Goal: Book appointment/travel/reservation

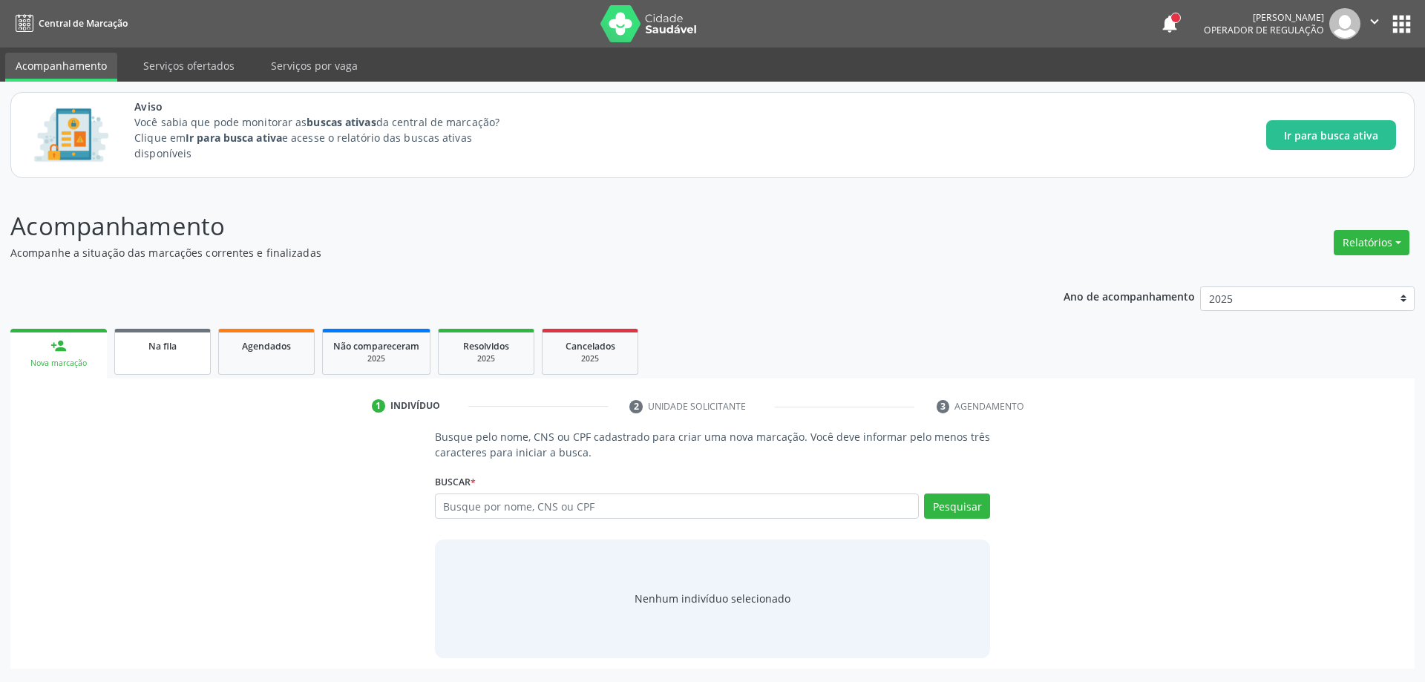
click at [148, 345] on span "Na fila" at bounding box center [162, 346] width 28 height 13
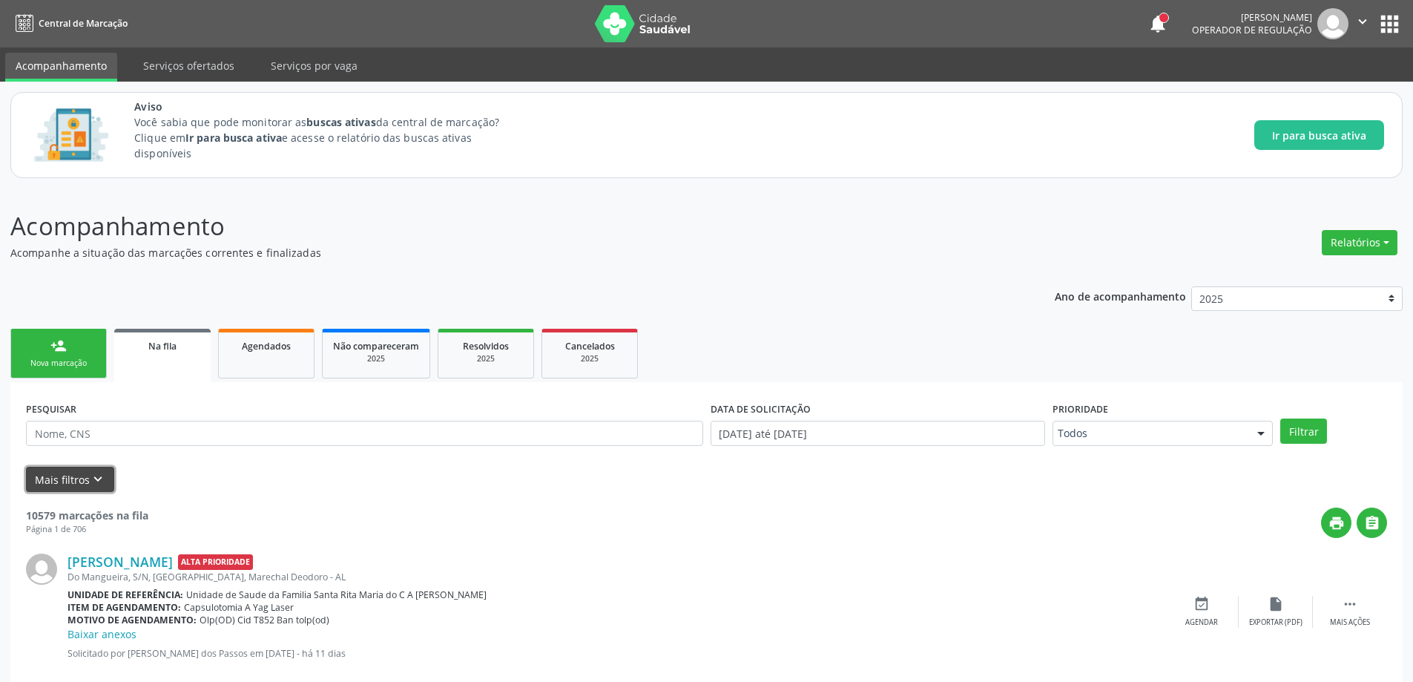
click at [63, 484] on button "Mais filtros keyboard_arrow_down" at bounding box center [70, 480] width 88 height 26
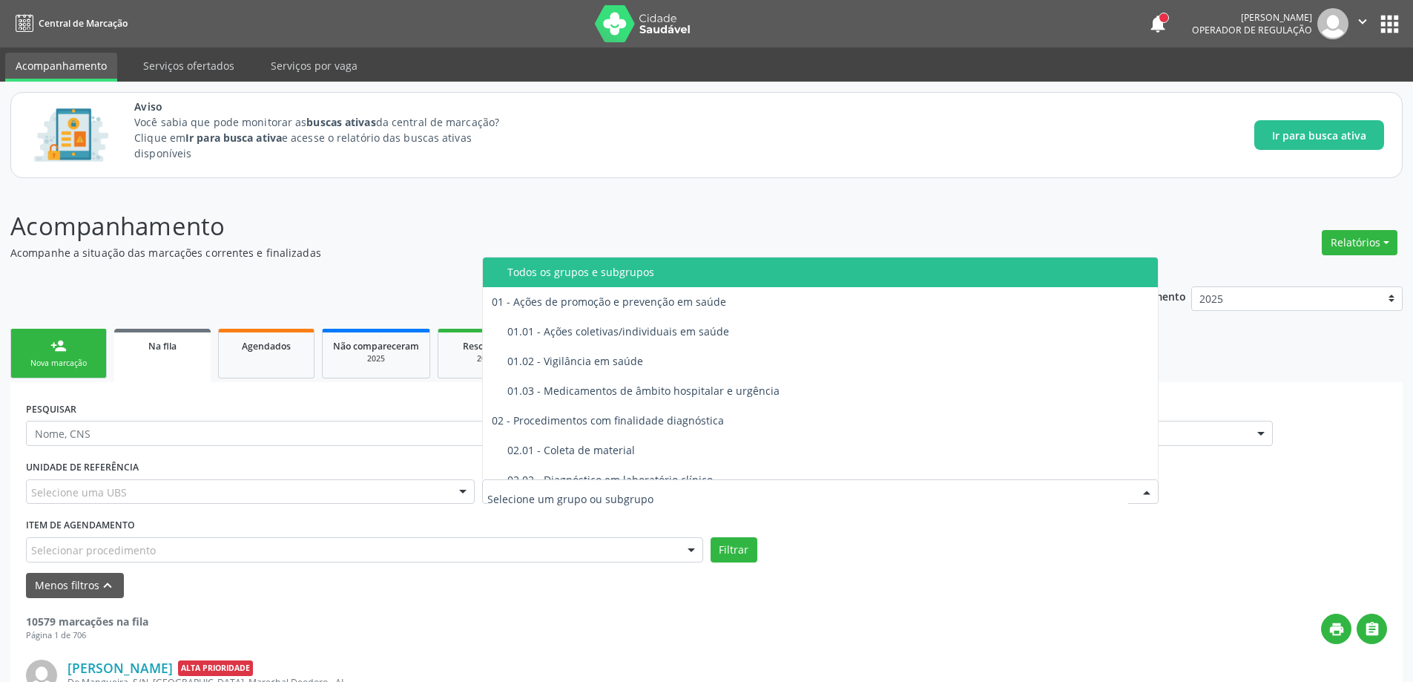
click at [726, 487] on div at bounding box center [820, 491] width 677 height 25
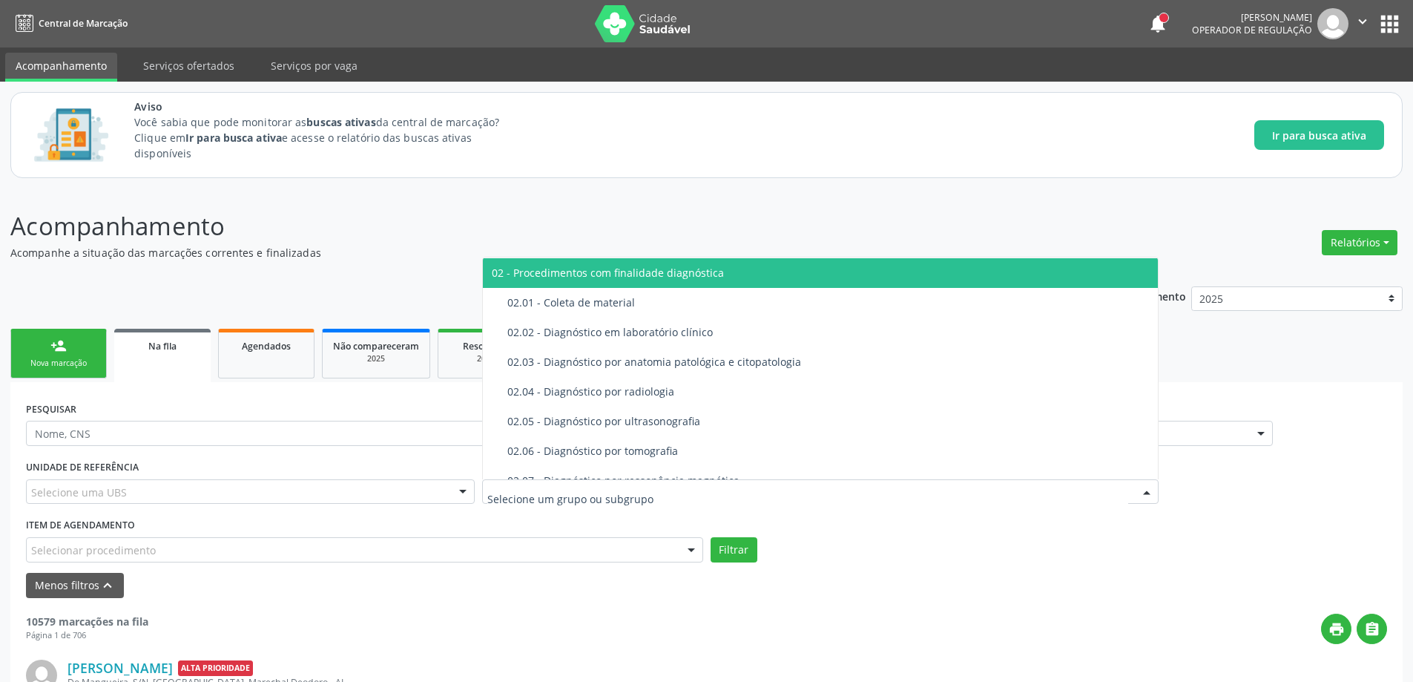
scroll to position [148, 0]
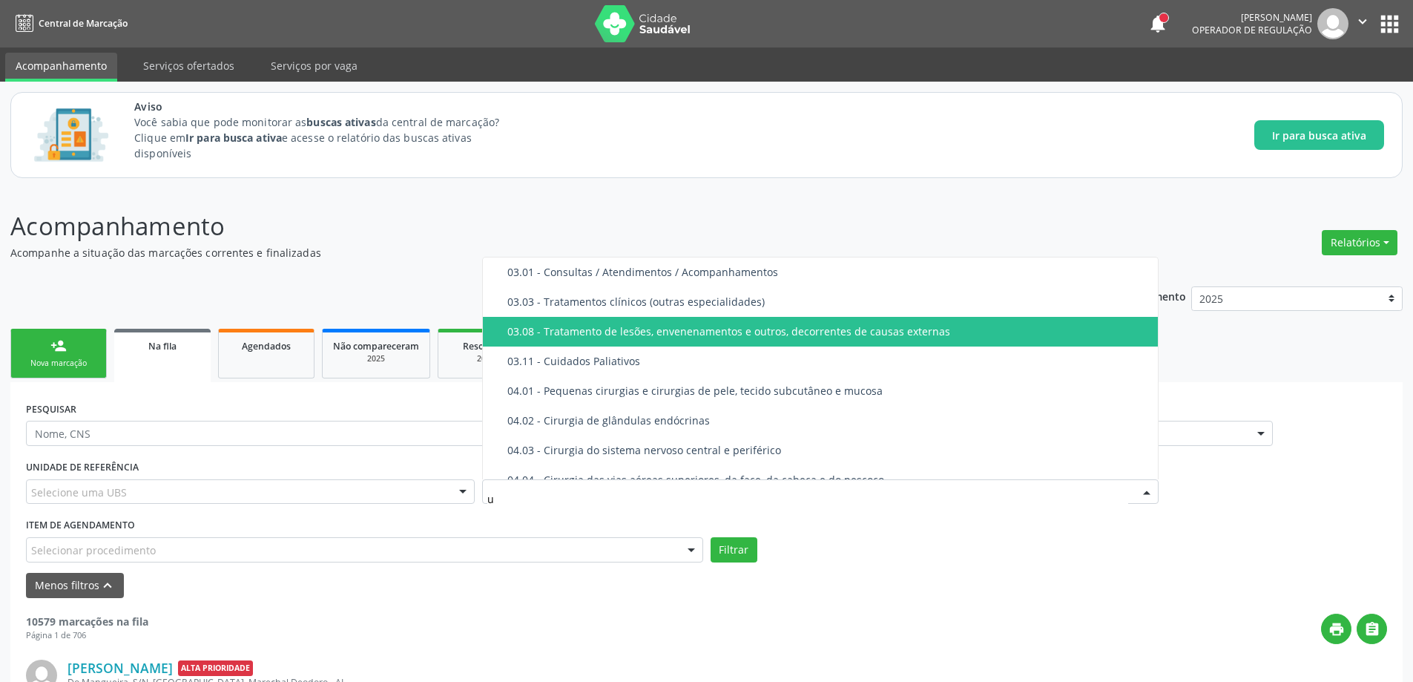
type input "ul"
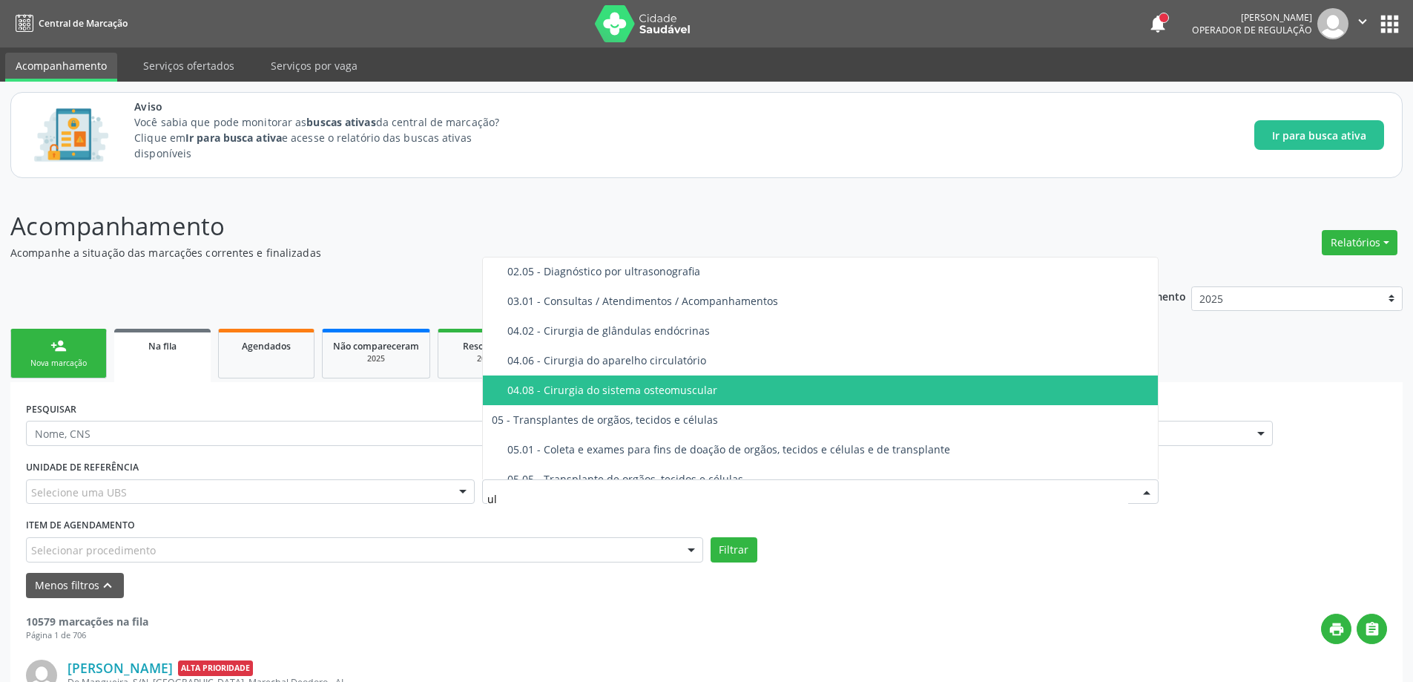
scroll to position [0, 0]
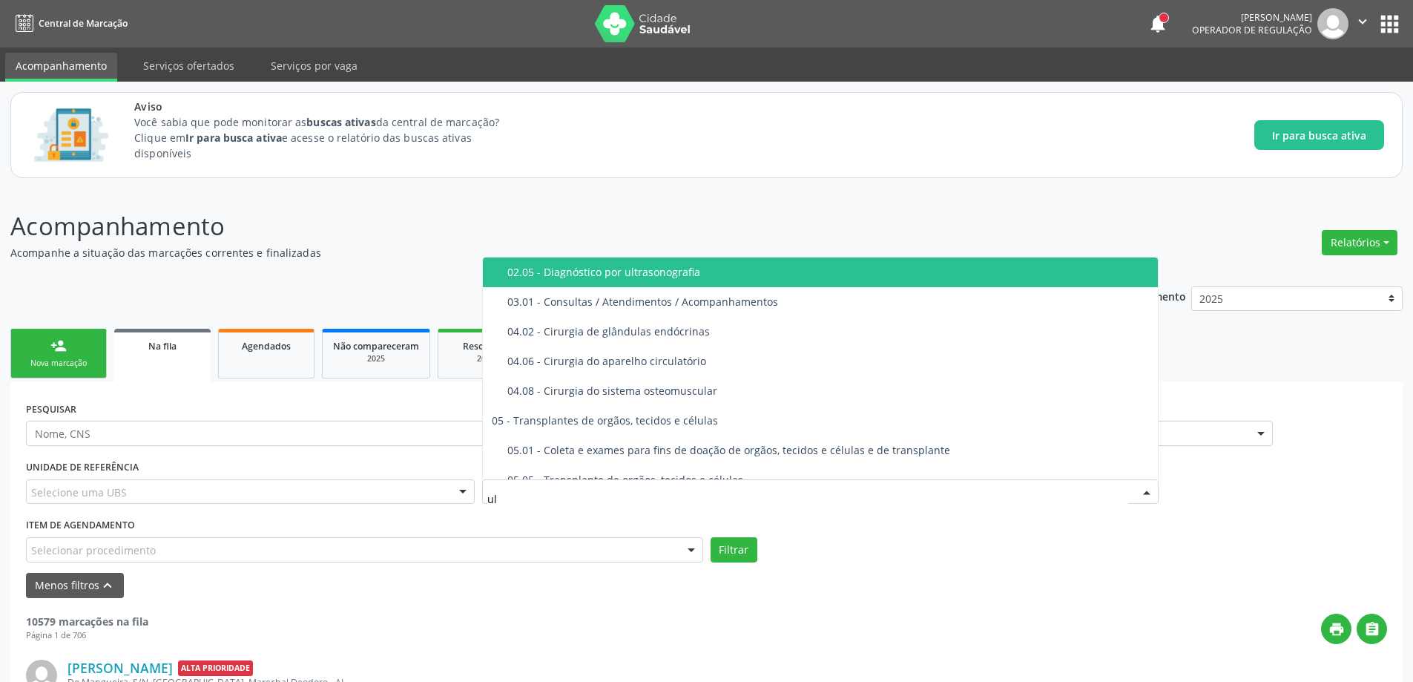
click at [695, 283] on span "02.05 - Diagnóstico por ultrasonografia" at bounding box center [821, 272] width 676 height 30
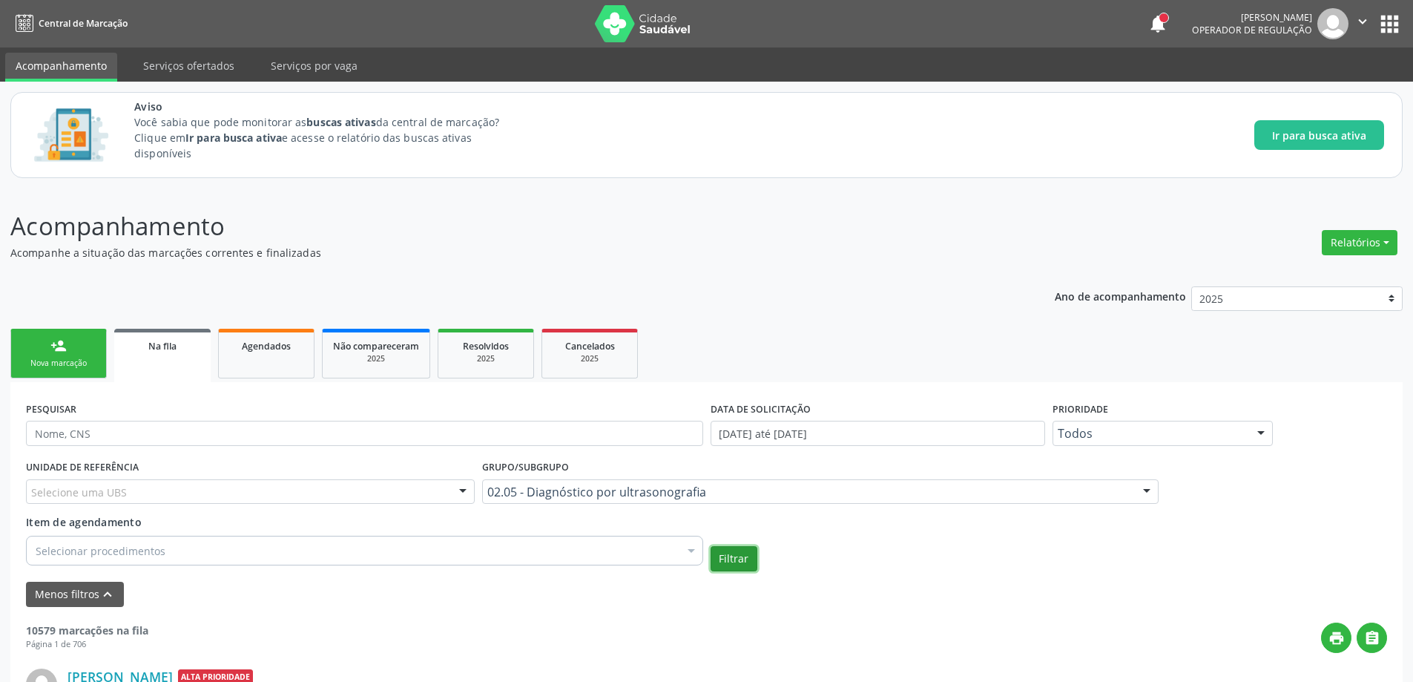
click at [726, 564] on button "Filtrar" at bounding box center [734, 558] width 47 height 25
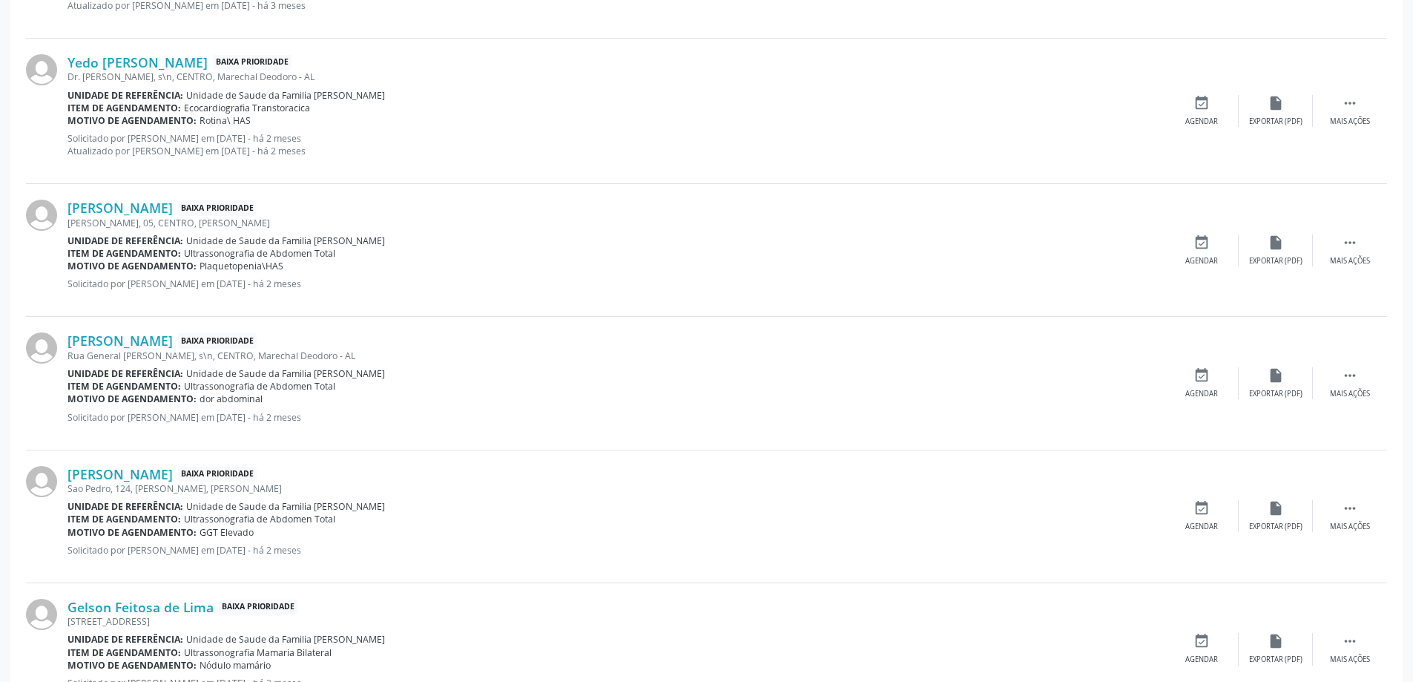
scroll to position [1855, 0]
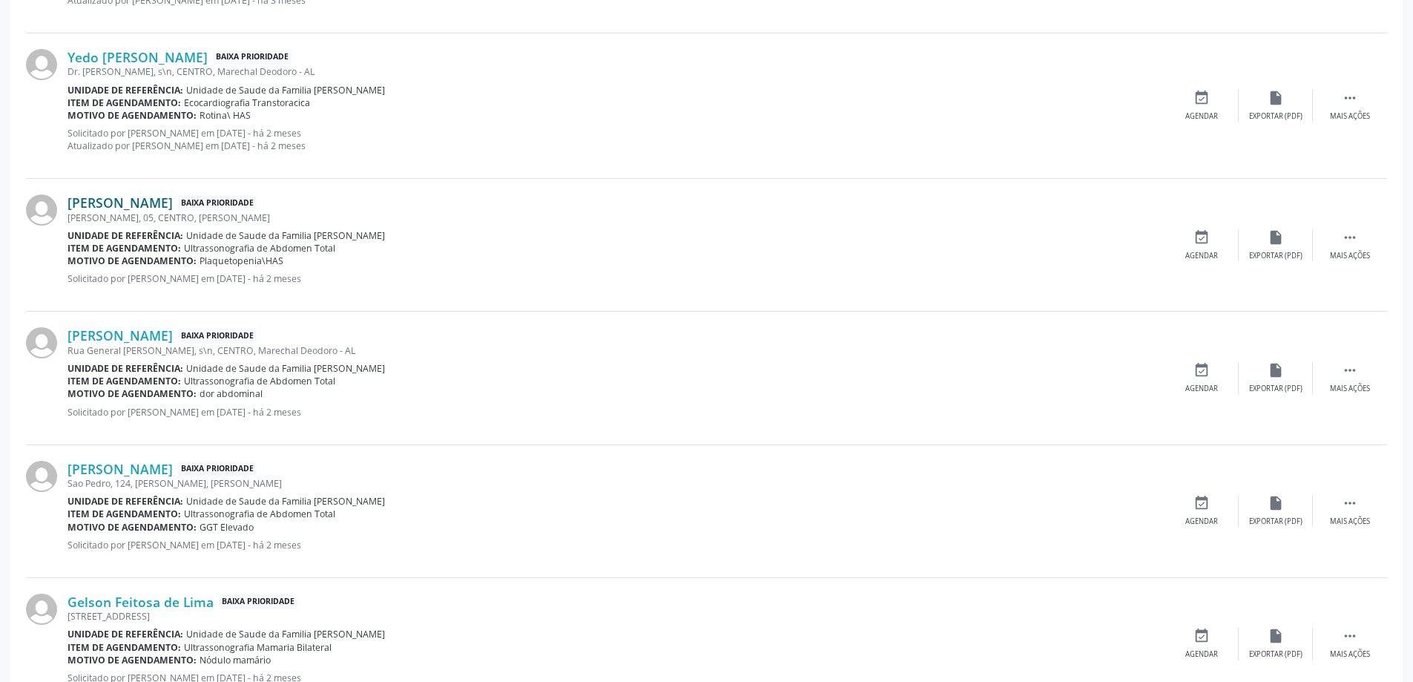
click at [167, 197] on link "[PERSON_NAME]" at bounding box center [120, 202] width 105 height 16
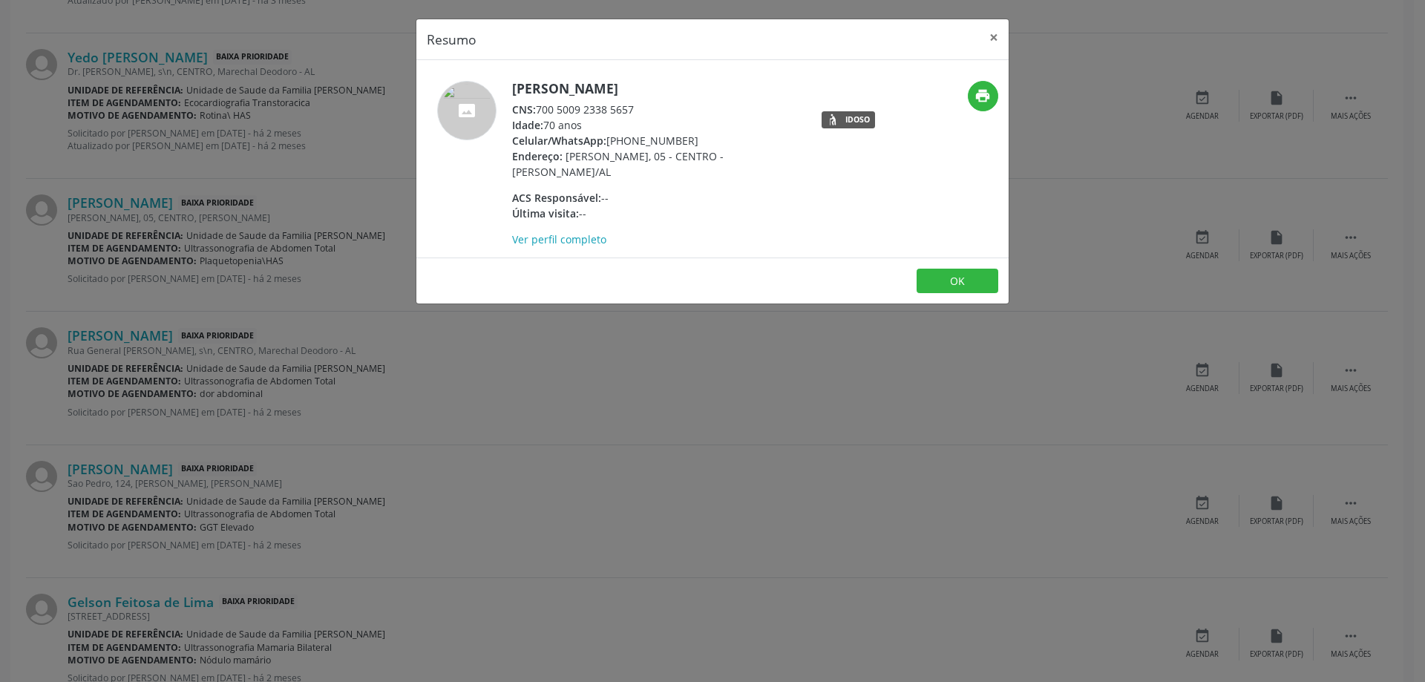
drag, startPoint x: 636, startPoint y: 110, endPoint x: 541, endPoint y: 110, distance: 95.0
click at [541, 110] on div "CNS: 700 5009 2338 5657" at bounding box center [656, 110] width 289 height 16
copy div "700 5009 2338 5657"
click at [998, 32] on button "×" at bounding box center [994, 37] width 30 height 36
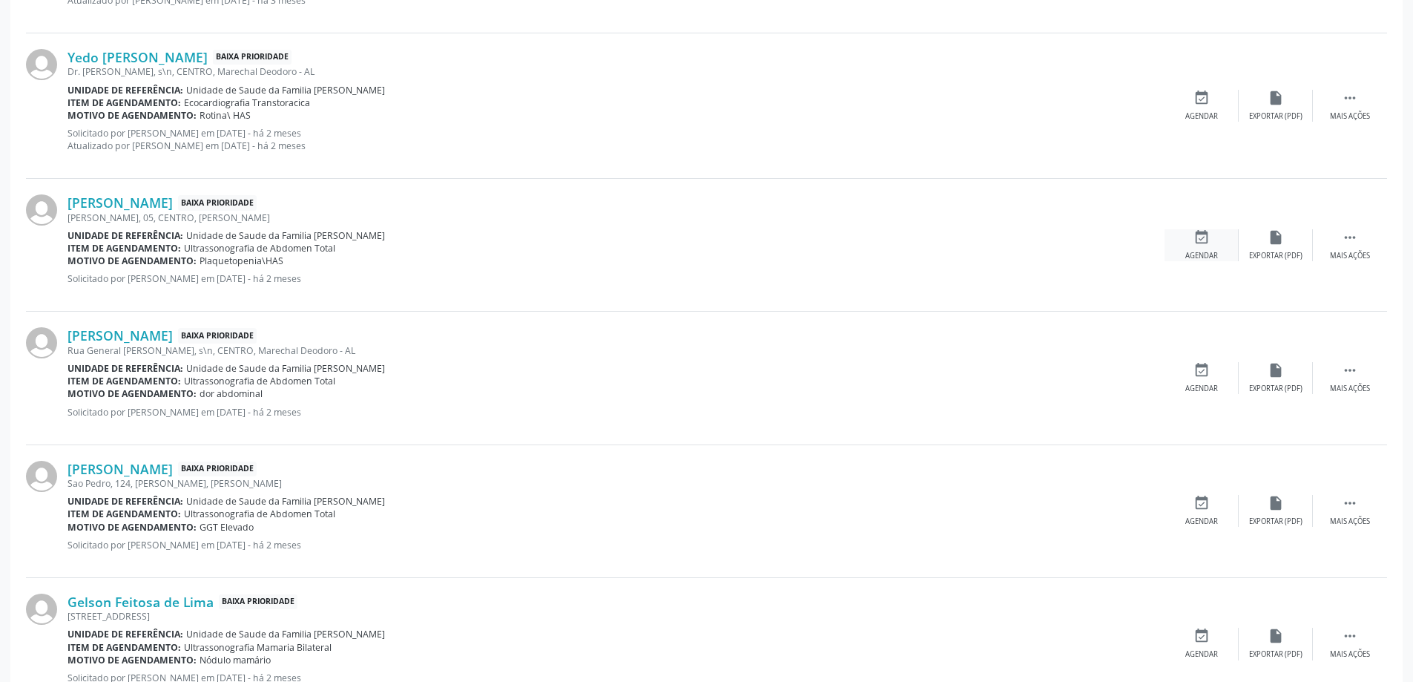
click at [1202, 236] on icon "event_available" at bounding box center [1202, 237] width 16 height 16
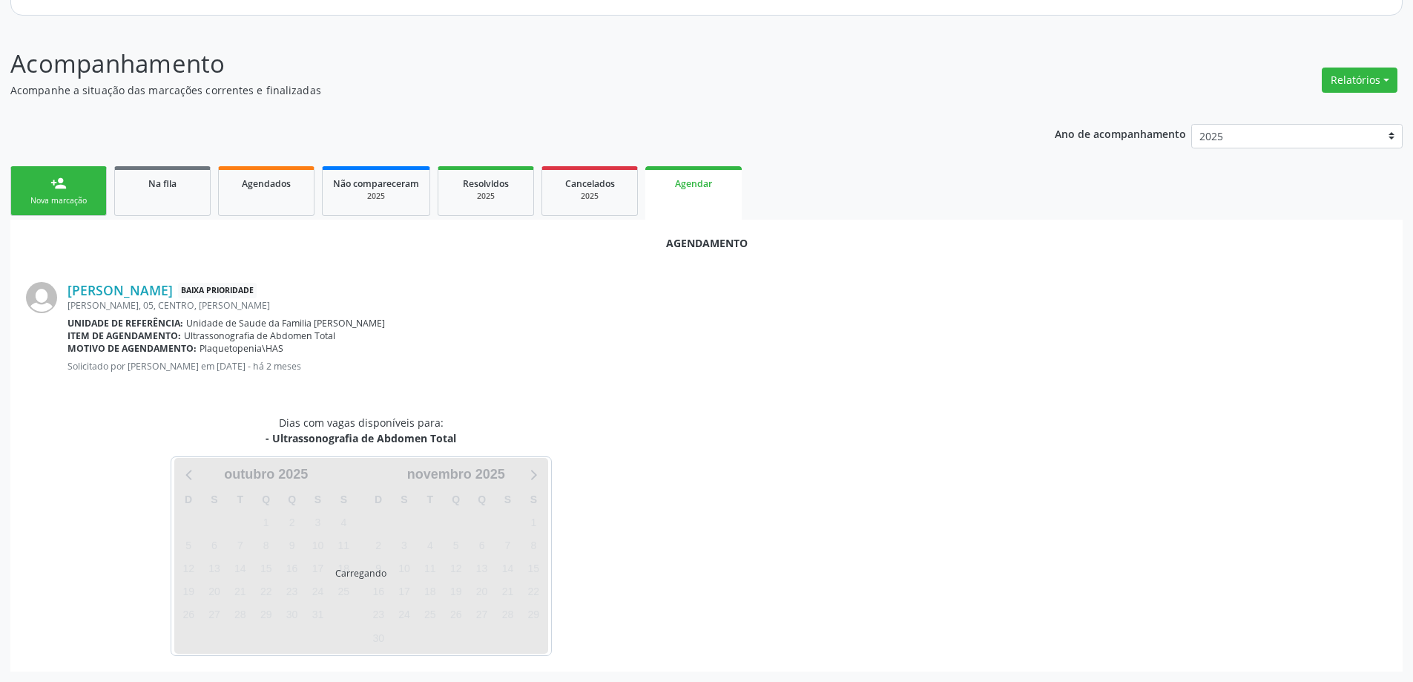
scroll to position [197, 0]
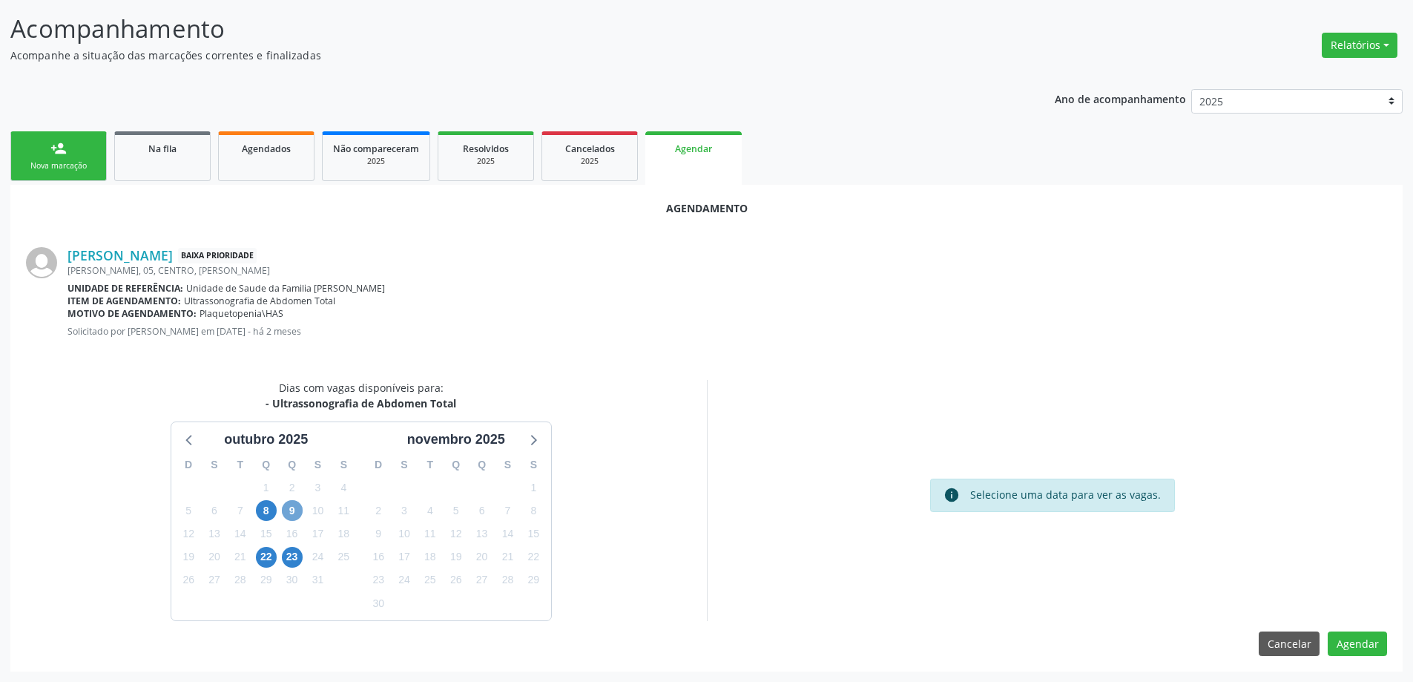
click at [294, 513] on span "9" at bounding box center [292, 510] width 21 height 21
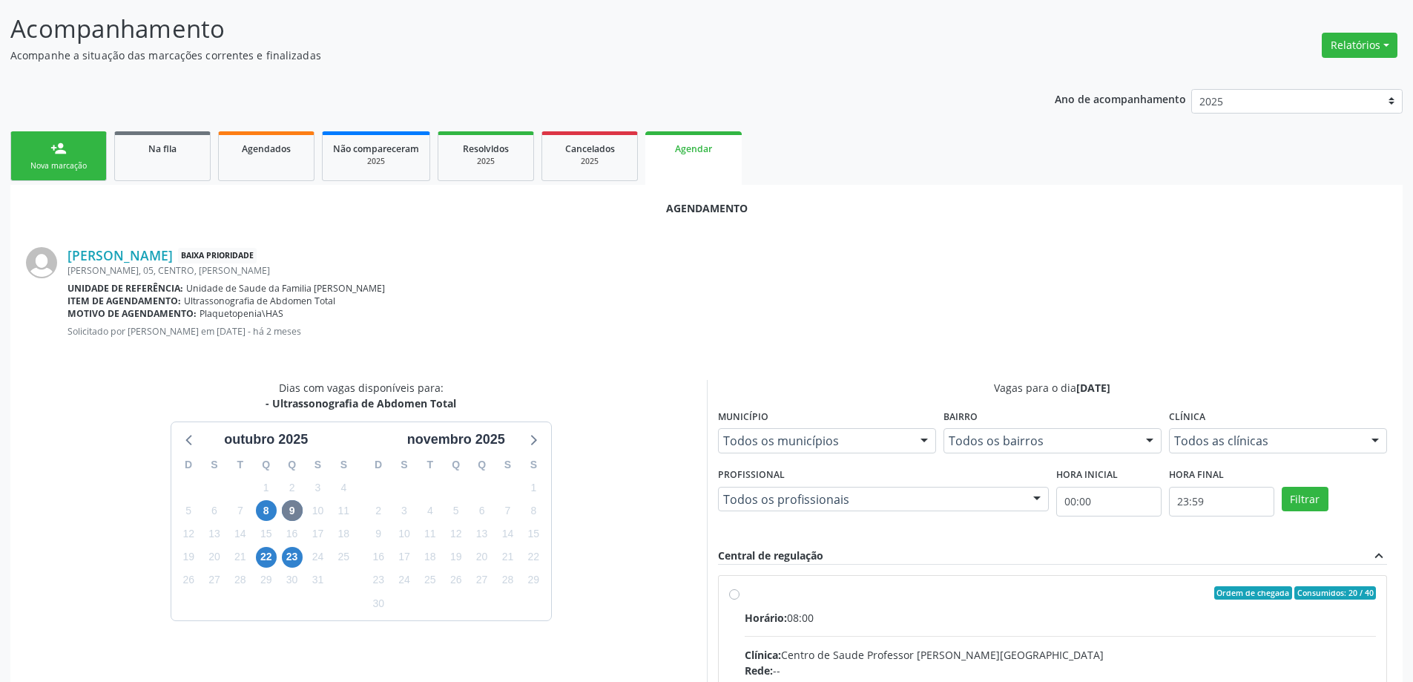
radio input "true"
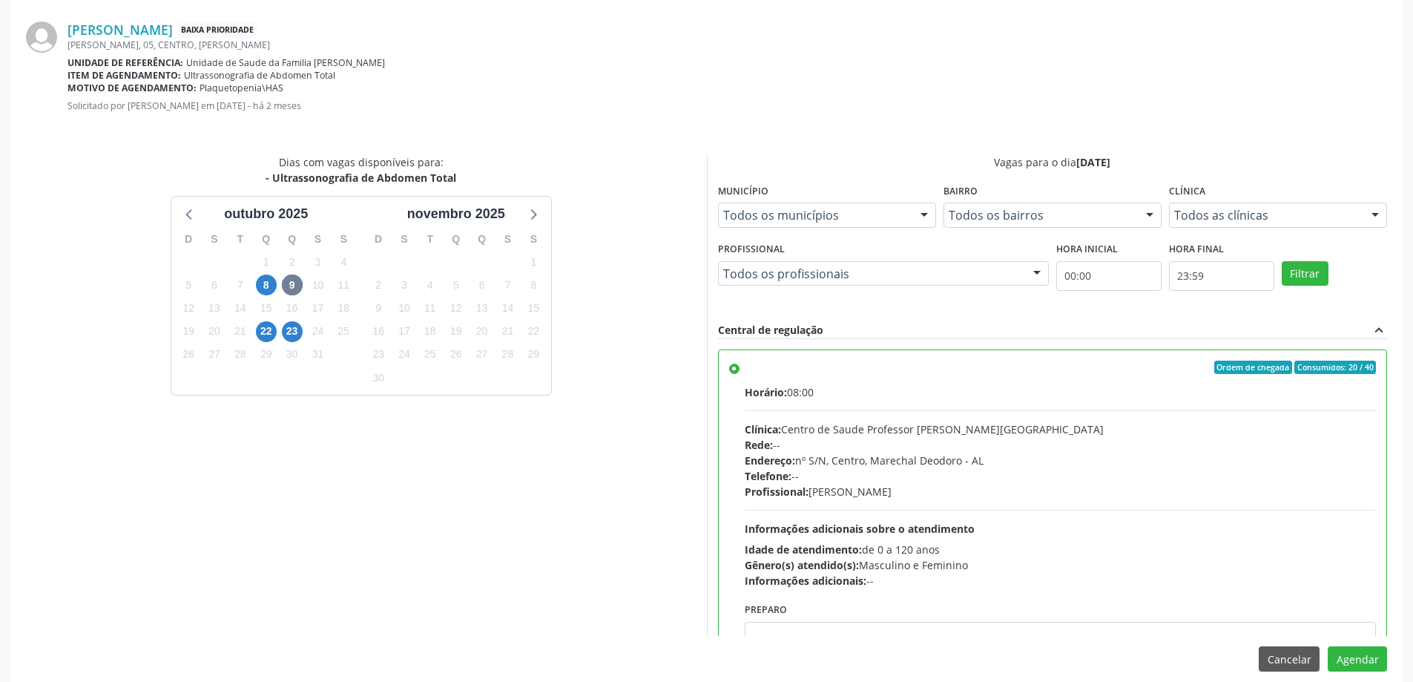
scroll to position [439, 0]
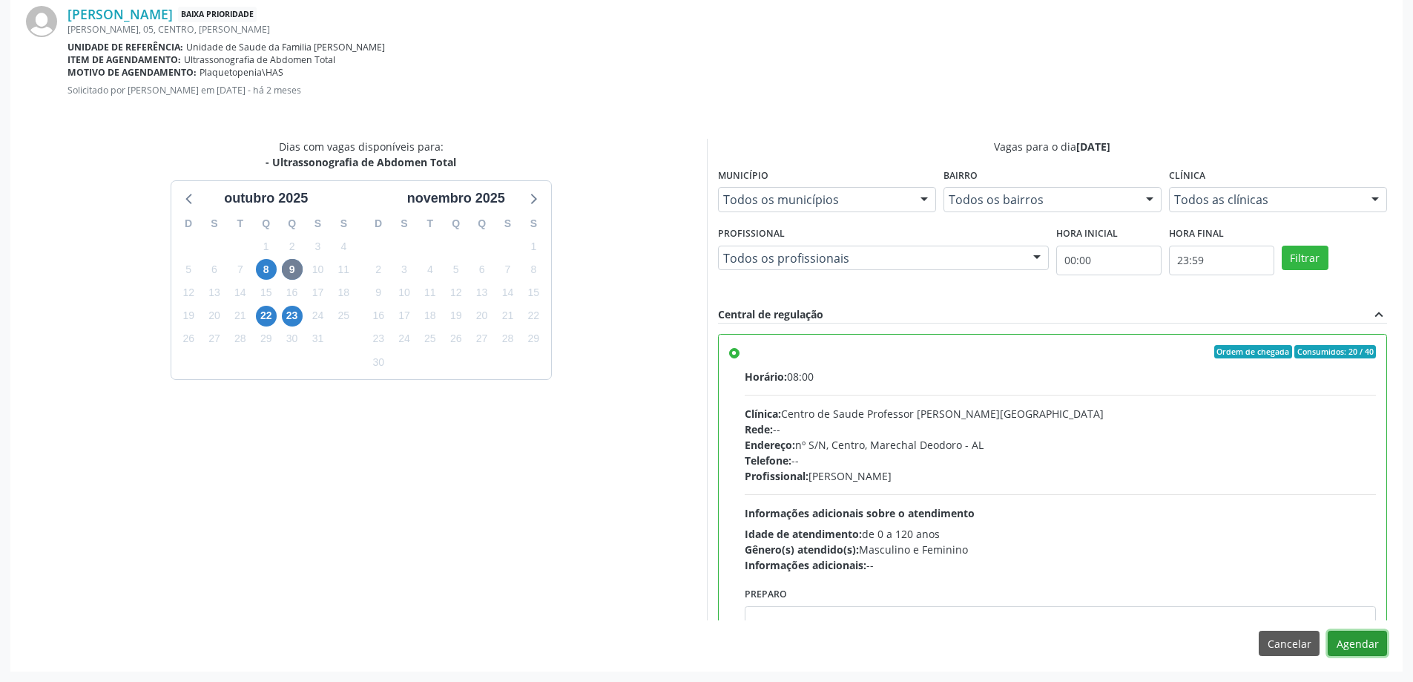
click at [1373, 648] on button "Agendar" at bounding box center [1357, 643] width 59 height 25
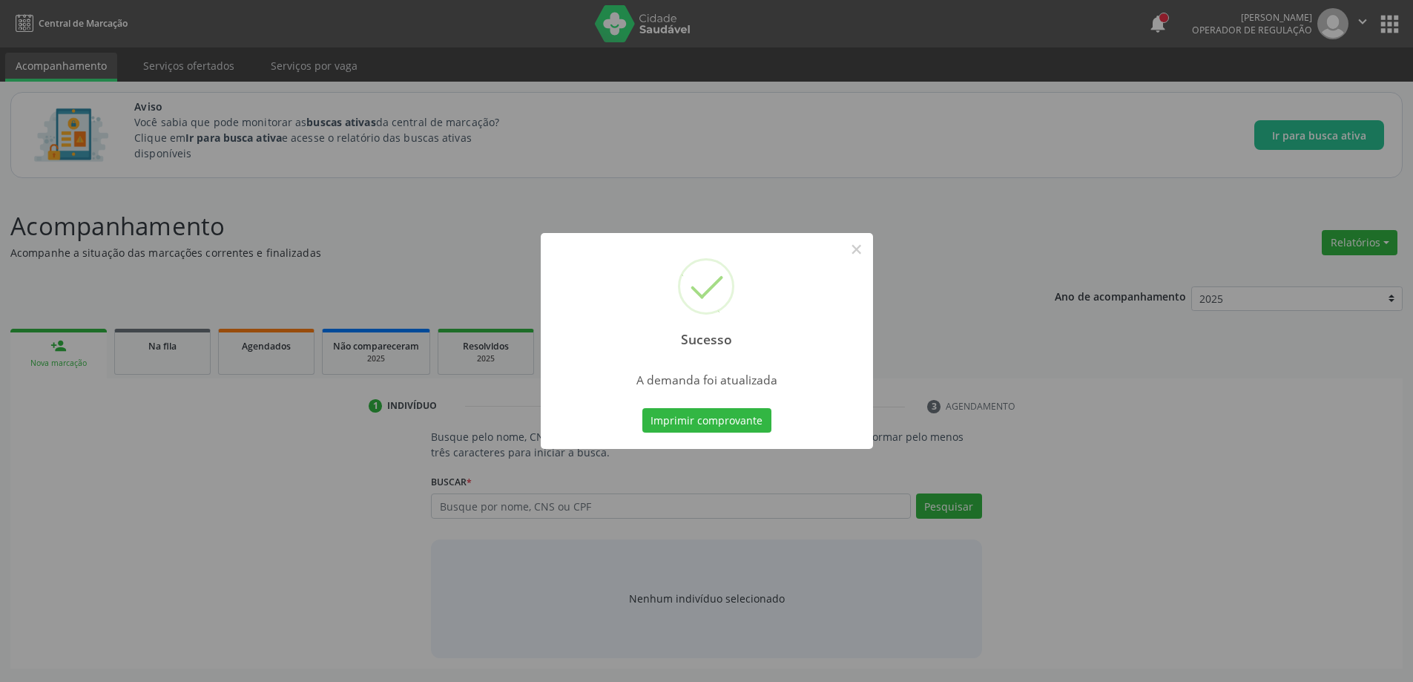
scroll to position [0, 0]
click at [863, 253] on button "×" at bounding box center [862, 249] width 25 height 25
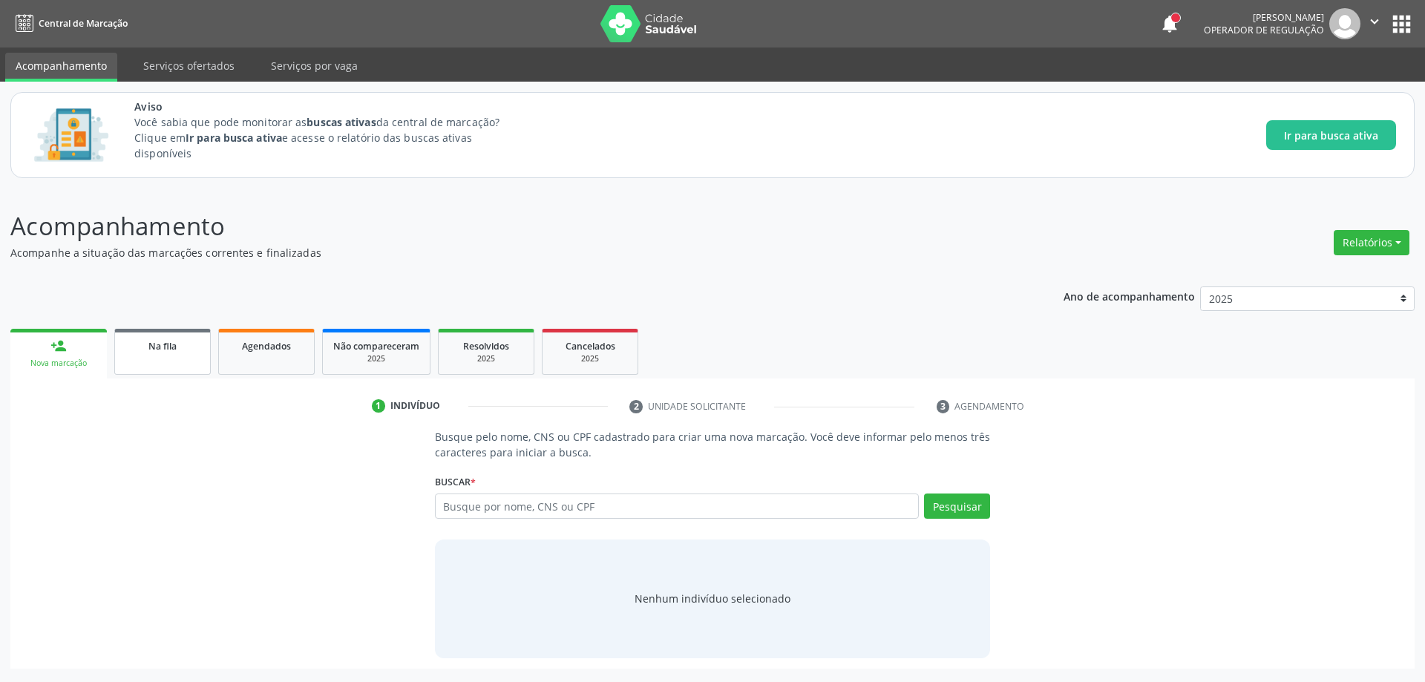
click at [142, 356] on link "Na fila" at bounding box center [162, 352] width 96 height 46
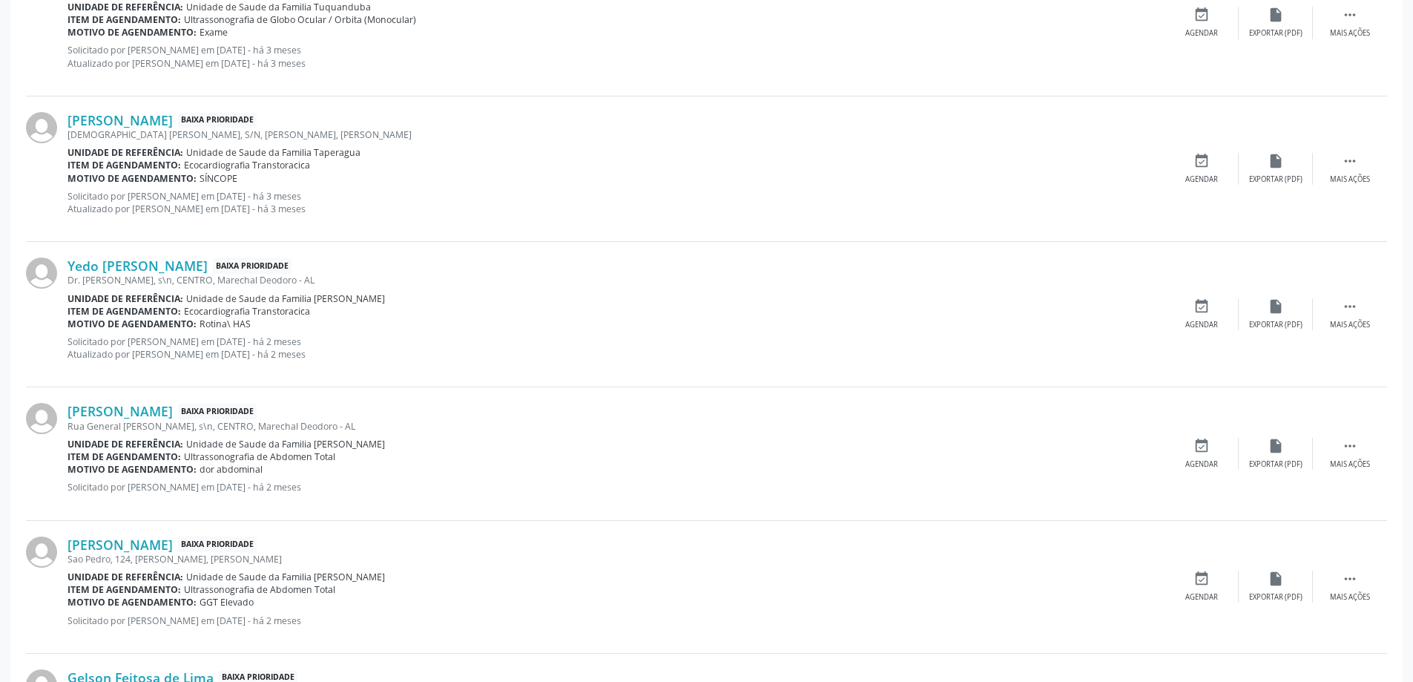
scroll to position [1558, 0]
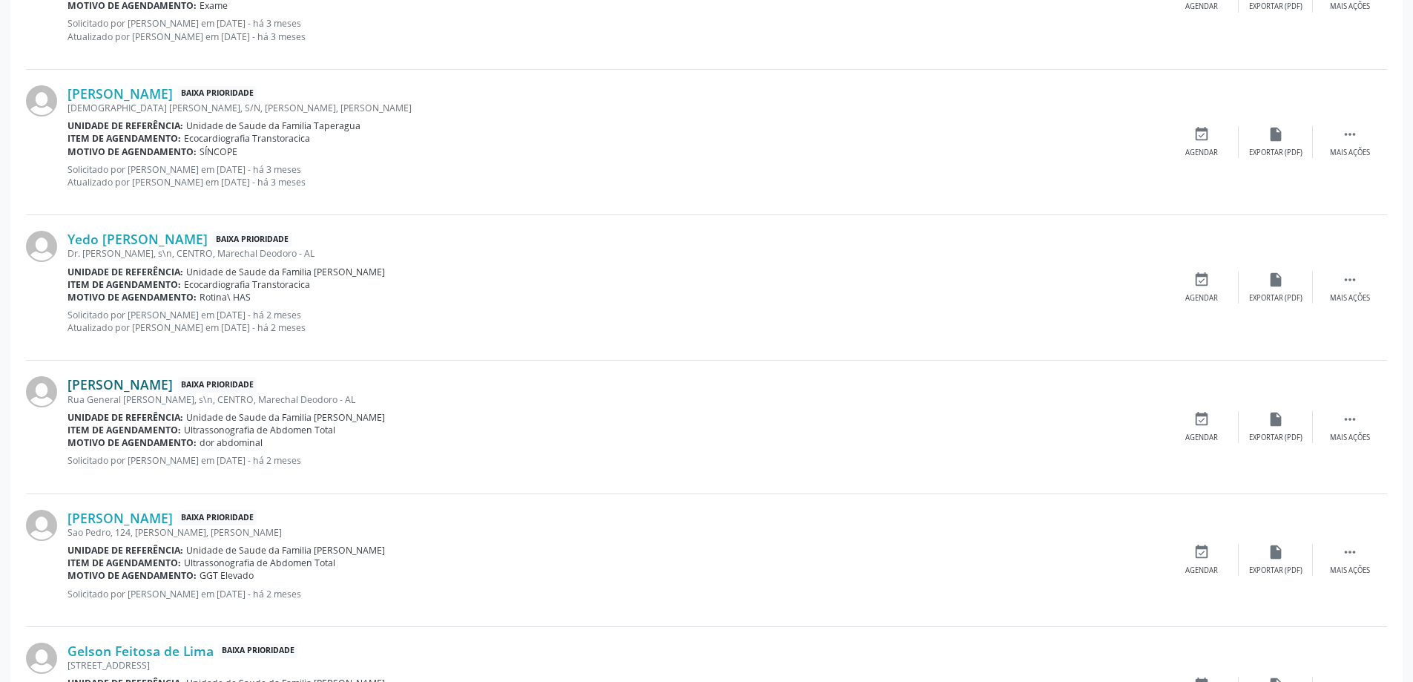
click at [114, 382] on link "[PERSON_NAME]" at bounding box center [120, 384] width 105 height 16
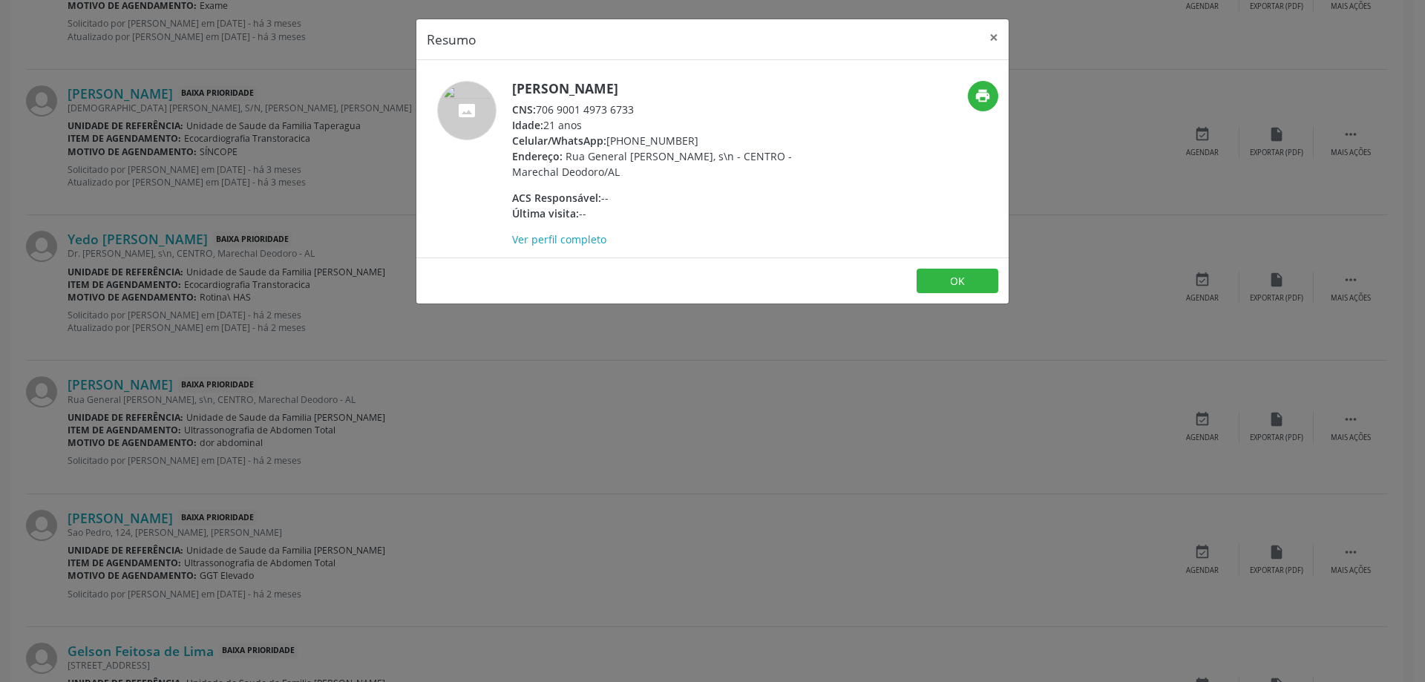
drag, startPoint x: 634, startPoint y: 108, endPoint x: 539, endPoint y: 105, distance: 94.3
click at [539, 105] on div "CNS: 706 9001 4973 6733" at bounding box center [656, 110] width 289 height 16
copy div "706 9001 4973 6733"
click at [1014, 29] on div "Resumo × [PERSON_NAME] CNS: 706 9001 4973 6733 Idade: 21 anos Celular/WhatsApp:…" at bounding box center [712, 341] width 1425 height 682
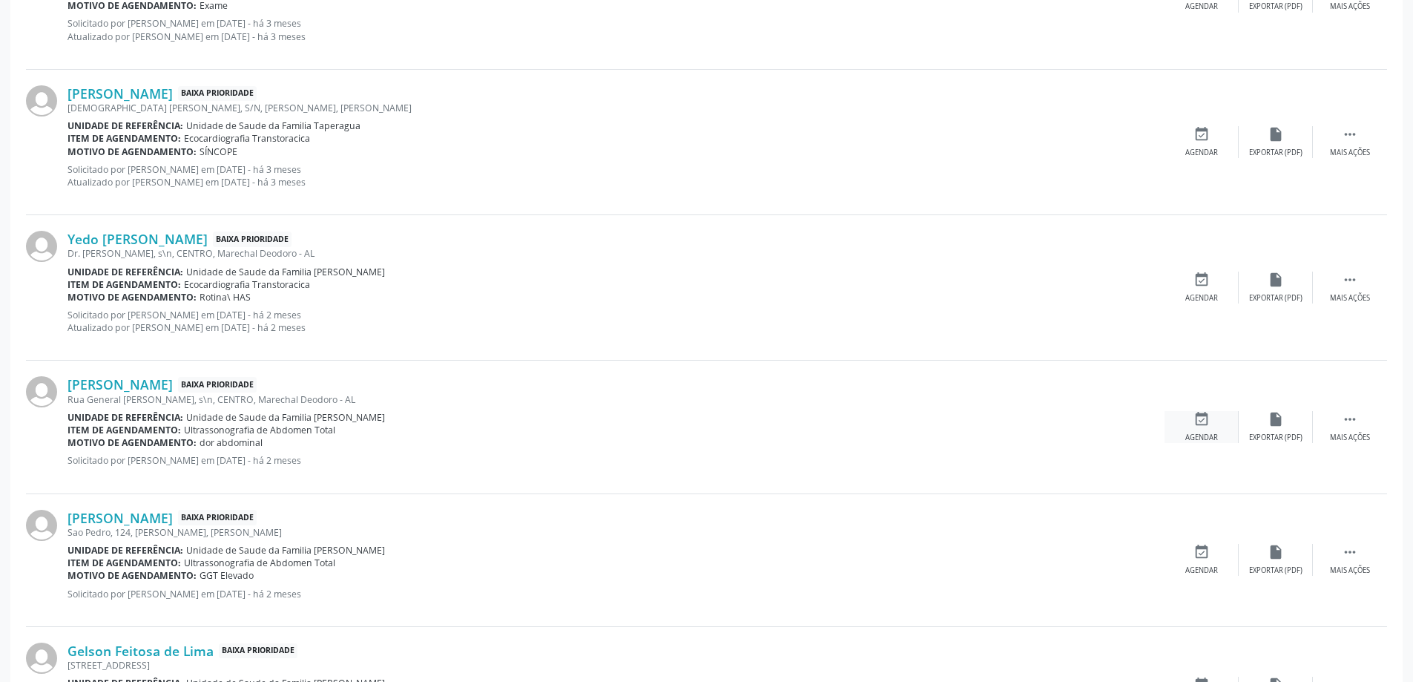
click at [1192, 418] on div "event_available Agendar" at bounding box center [1202, 427] width 74 height 32
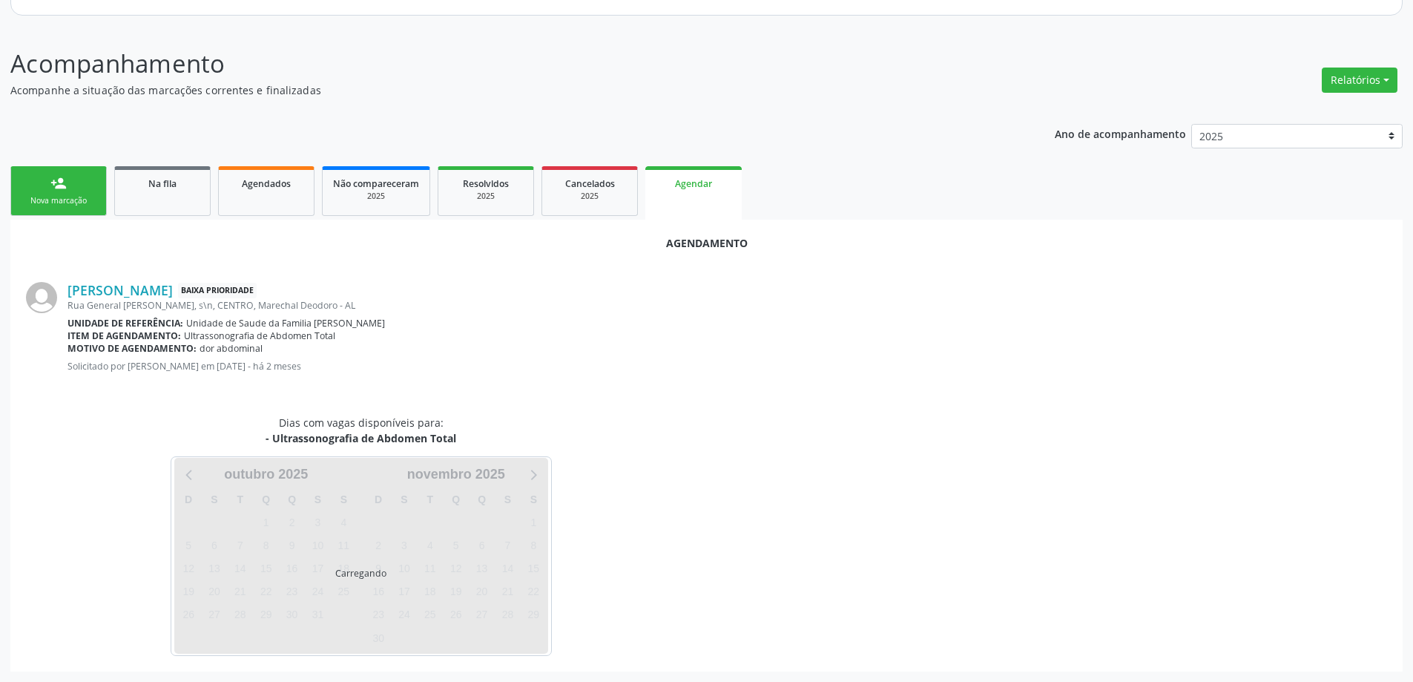
scroll to position [197, 0]
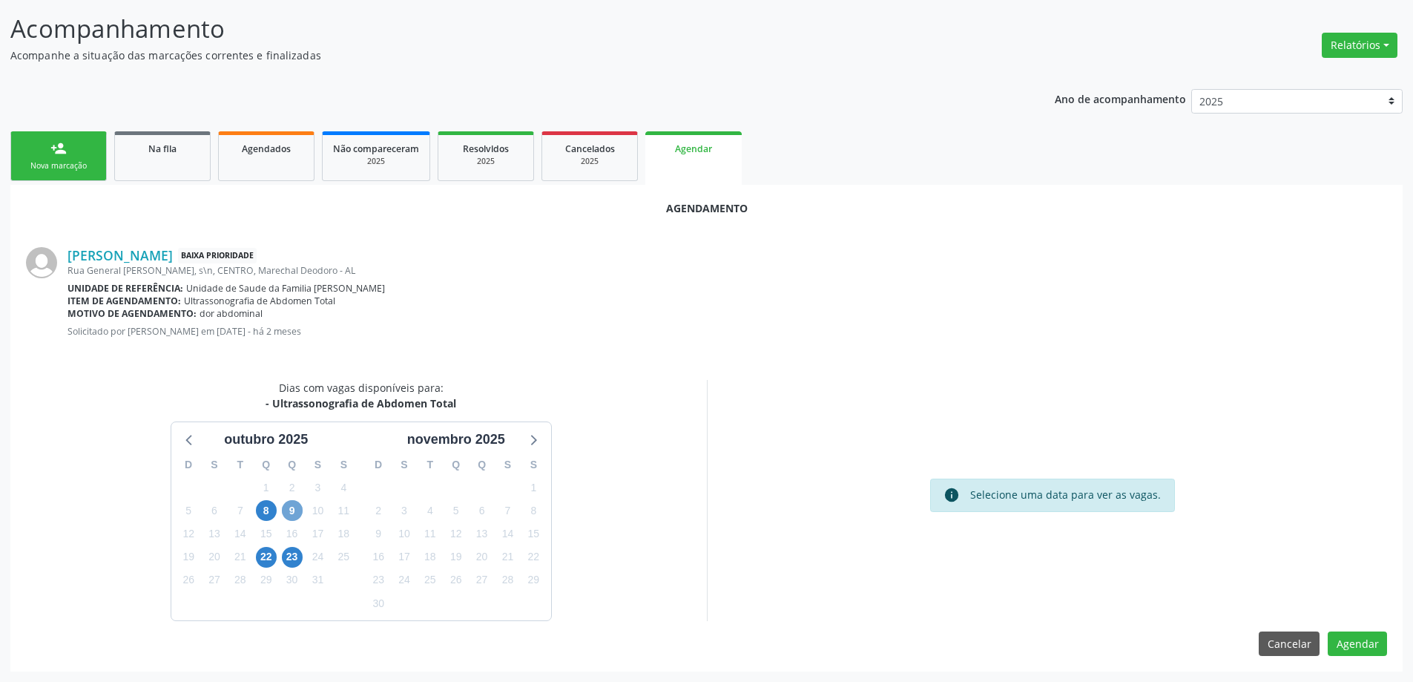
click at [298, 507] on span "9" at bounding box center [292, 510] width 21 height 21
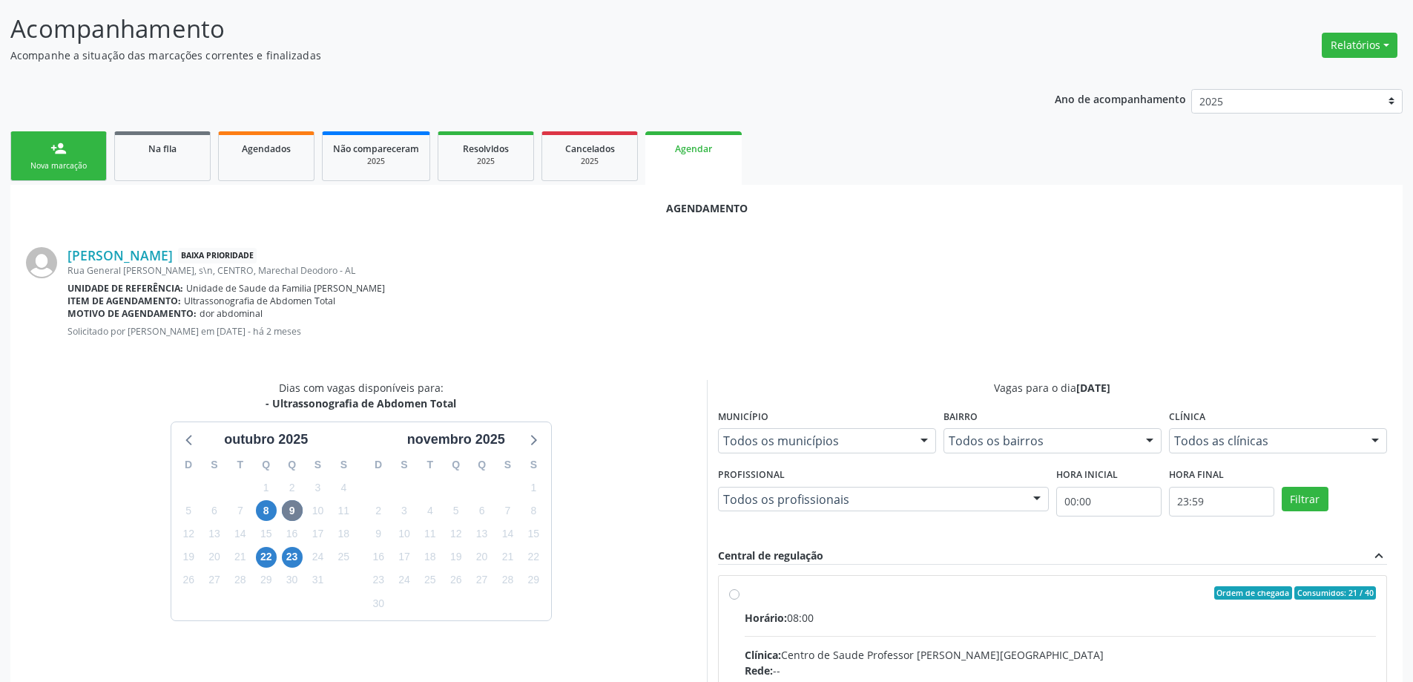
click at [733, 594] on input "Ordem de chegada Consumidos: 21 / 40 Horário: 08:00 Clínica: Centro de Saude Pr…" at bounding box center [734, 592] width 10 height 13
radio input "true"
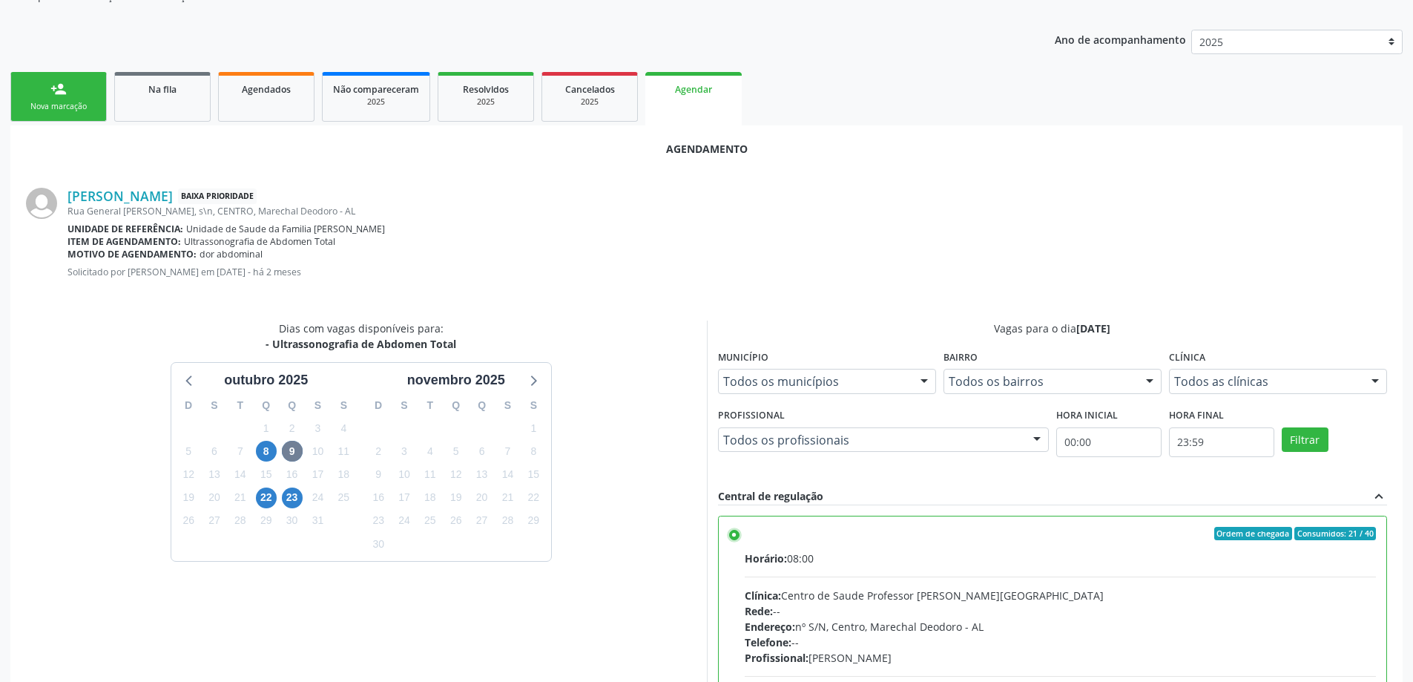
scroll to position [439, 0]
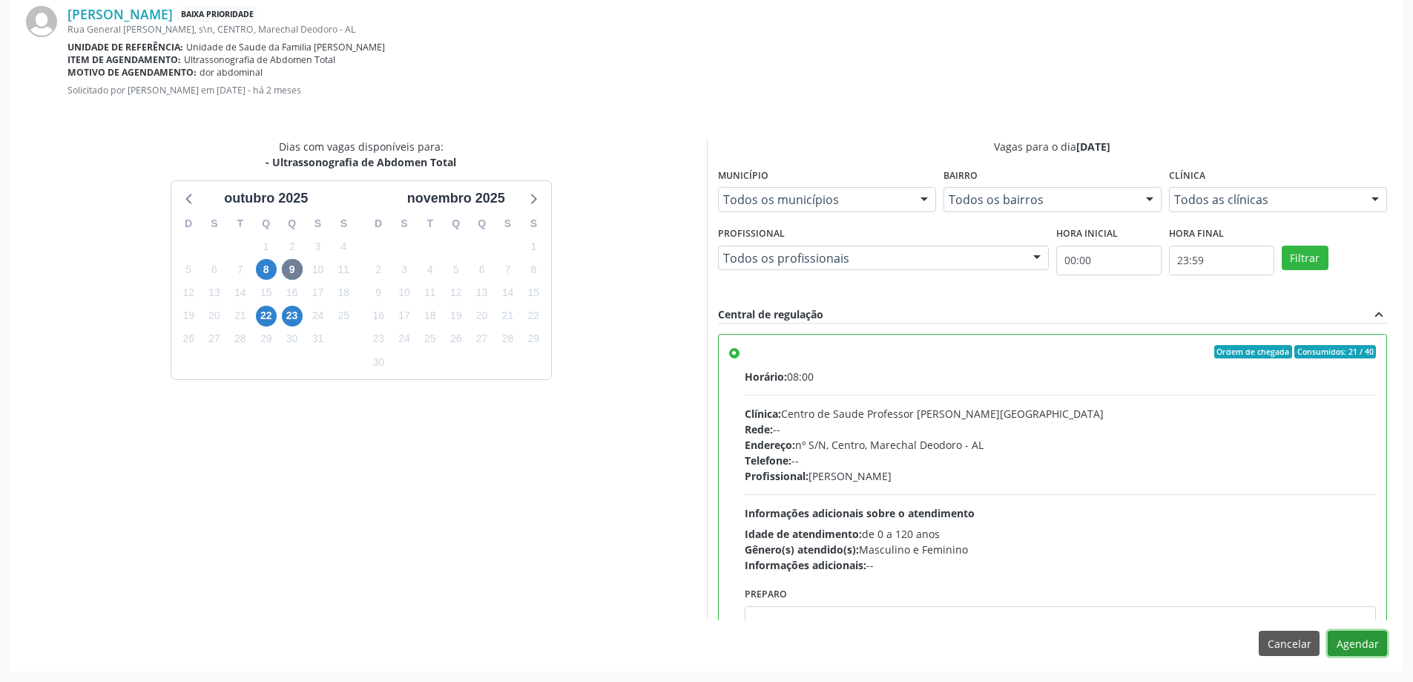
click at [1370, 642] on button "Agendar" at bounding box center [1357, 643] width 59 height 25
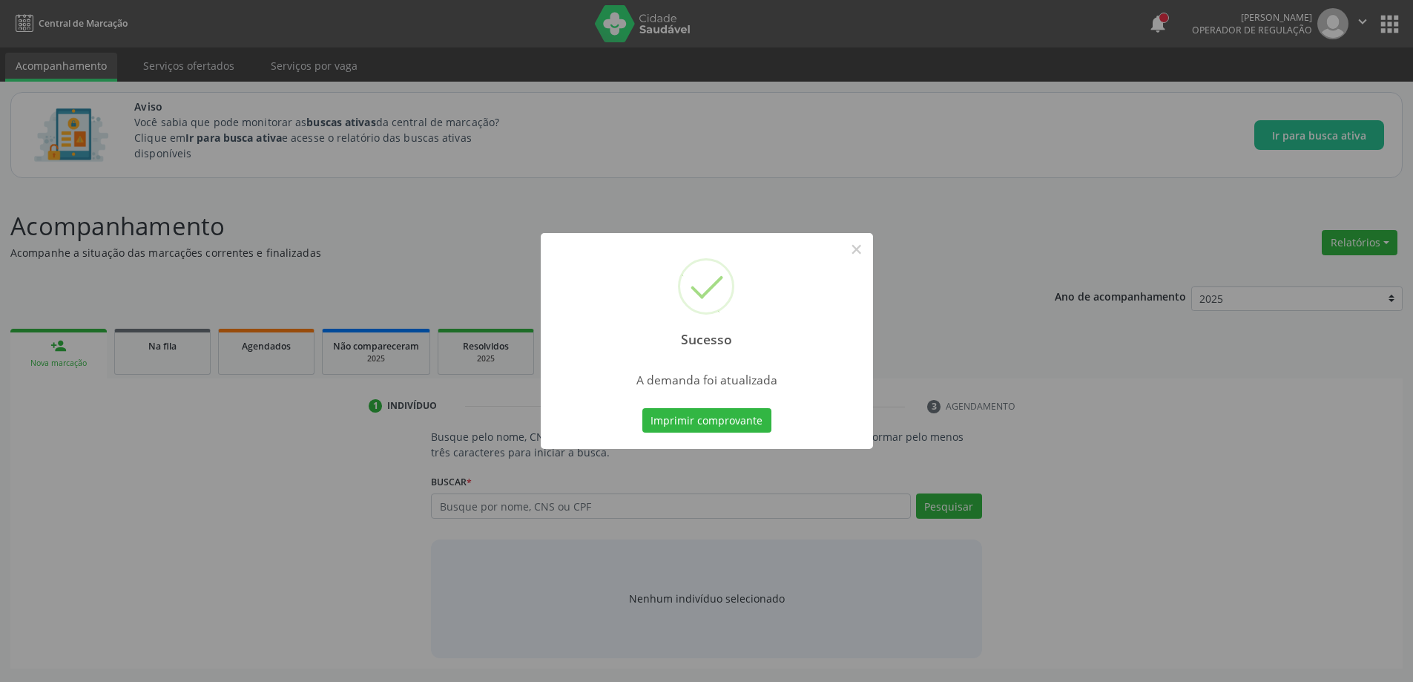
scroll to position [0, 0]
click at [857, 248] on button "×" at bounding box center [862, 249] width 25 height 25
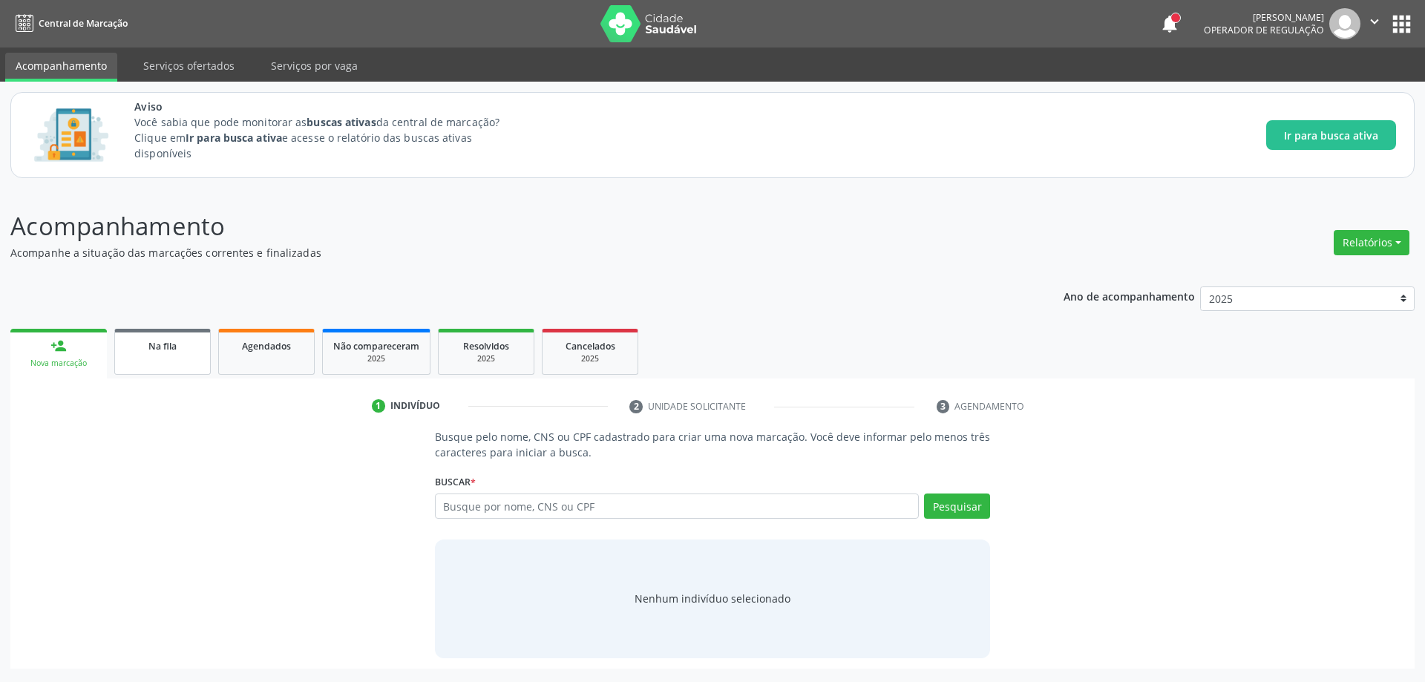
click at [170, 353] on link "Na fila" at bounding box center [162, 352] width 96 height 46
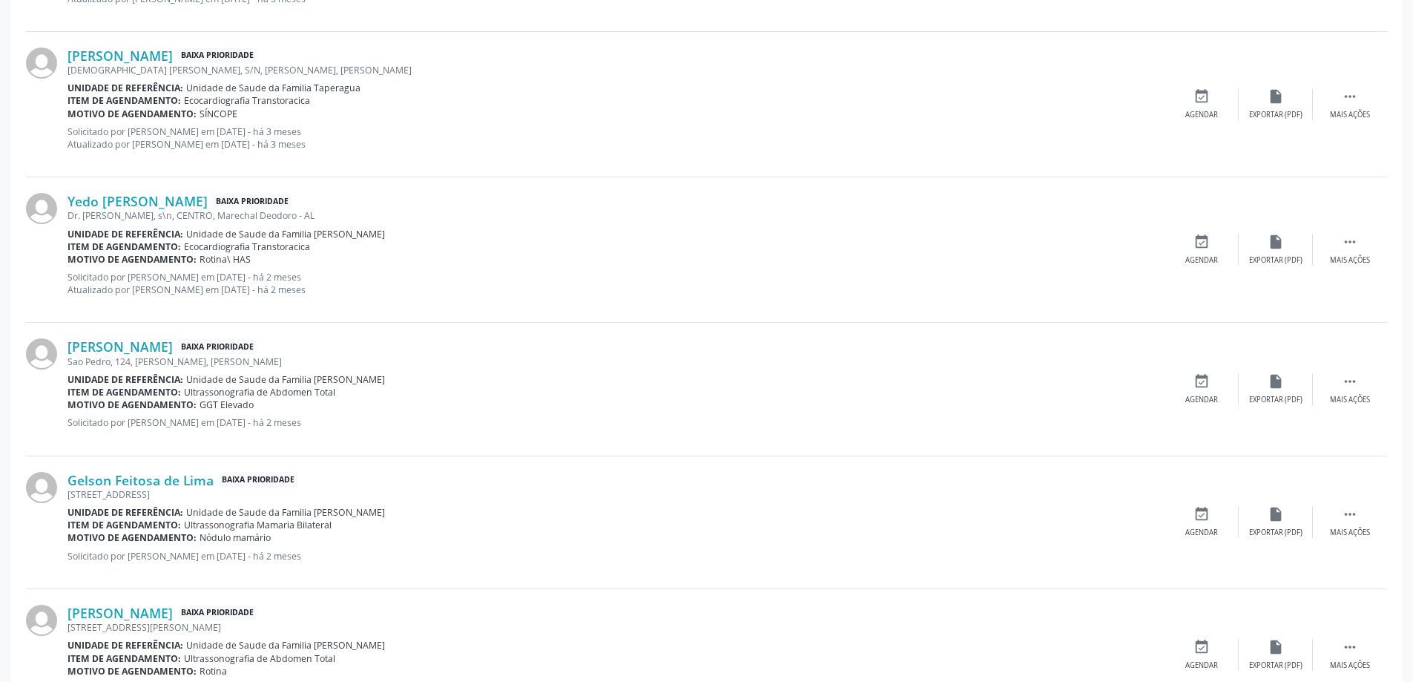
scroll to position [1632, 0]
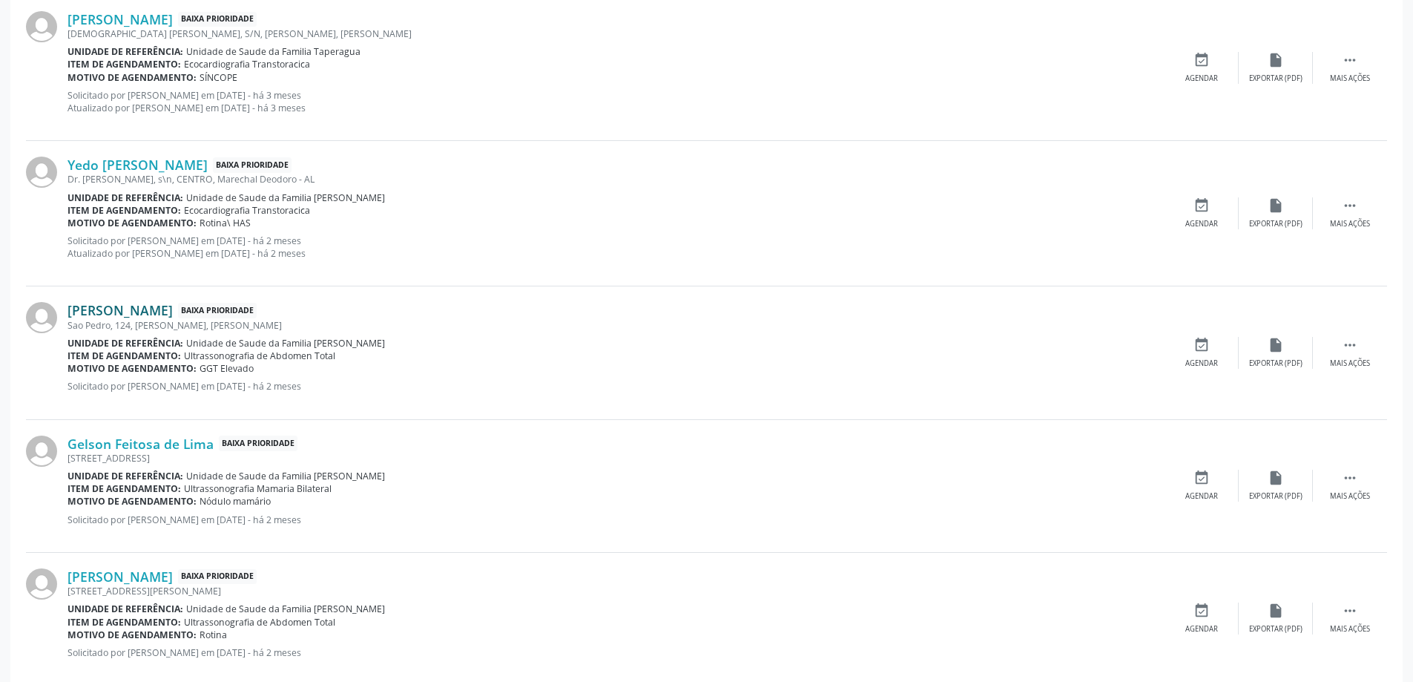
click at [160, 309] on link "[PERSON_NAME]" at bounding box center [120, 310] width 105 height 16
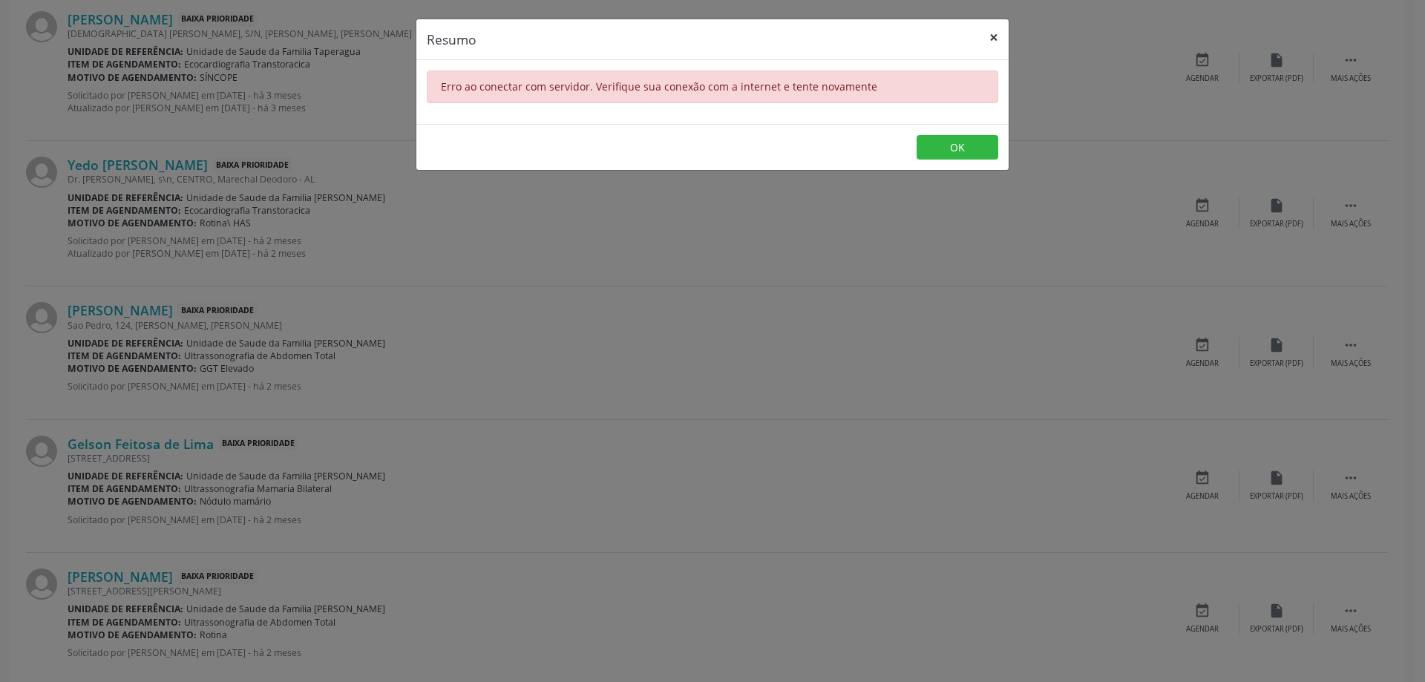
click at [994, 30] on button "×" at bounding box center [994, 37] width 30 height 36
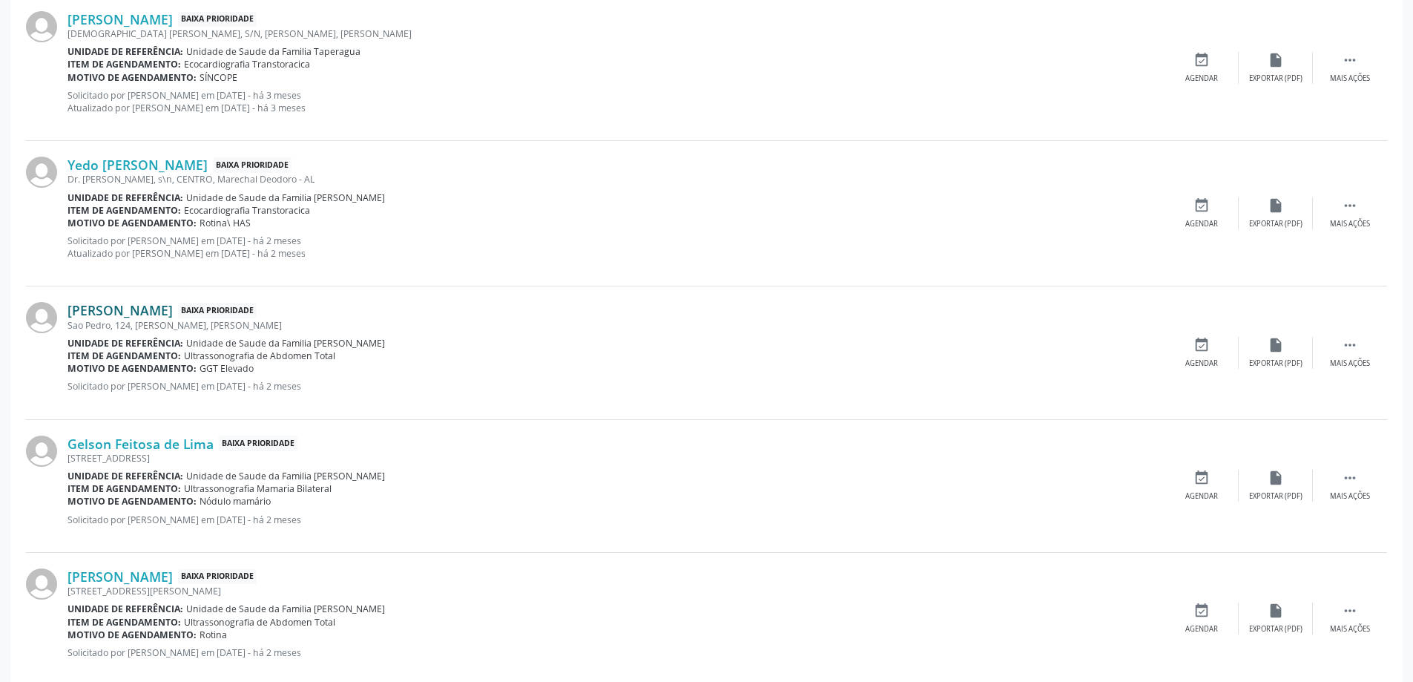
click at [97, 312] on link "[PERSON_NAME]" at bounding box center [120, 310] width 105 height 16
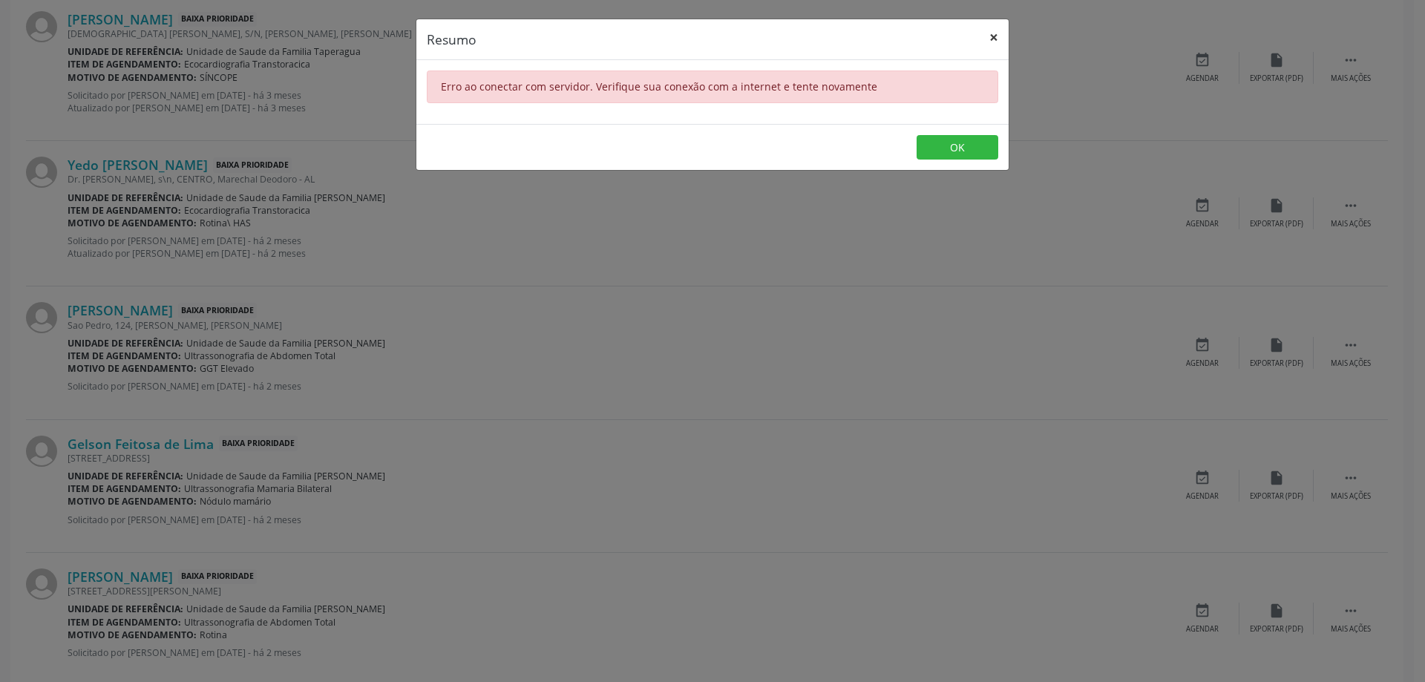
click at [996, 28] on button "×" at bounding box center [994, 37] width 30 height 36
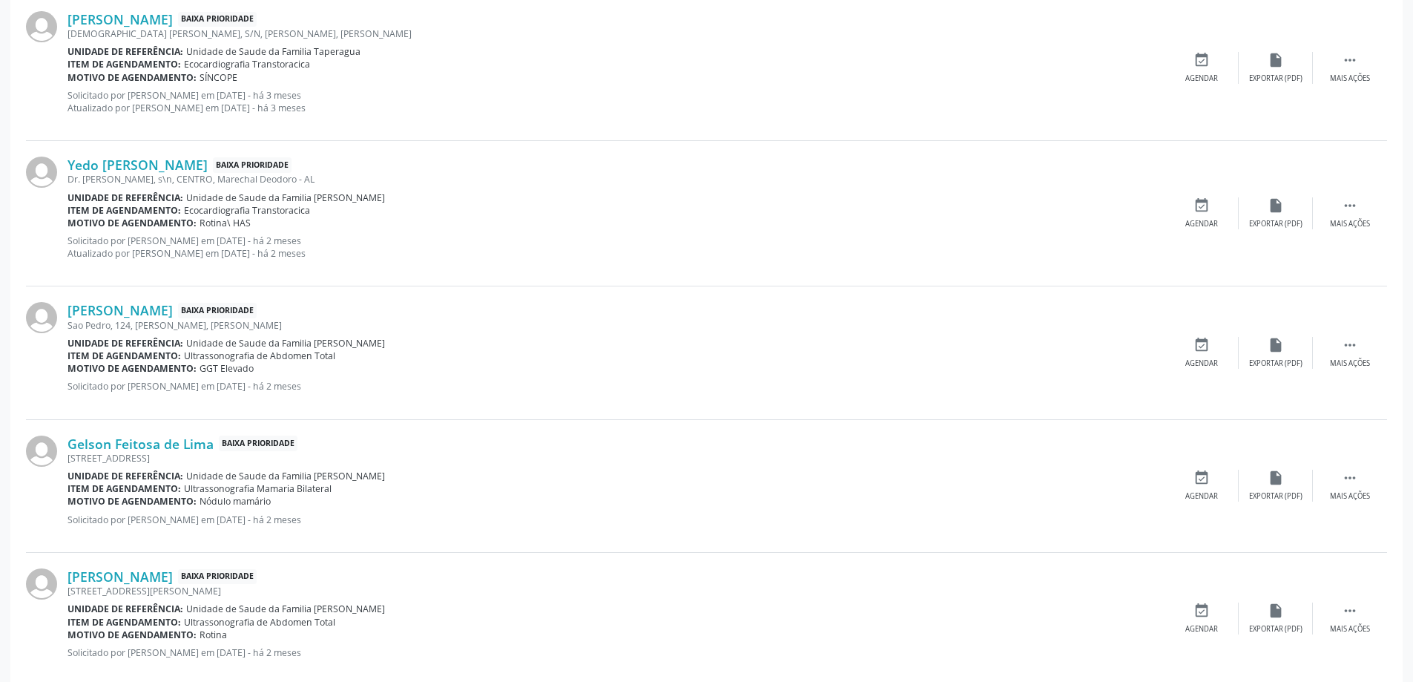
scroll to position [1707, 0]
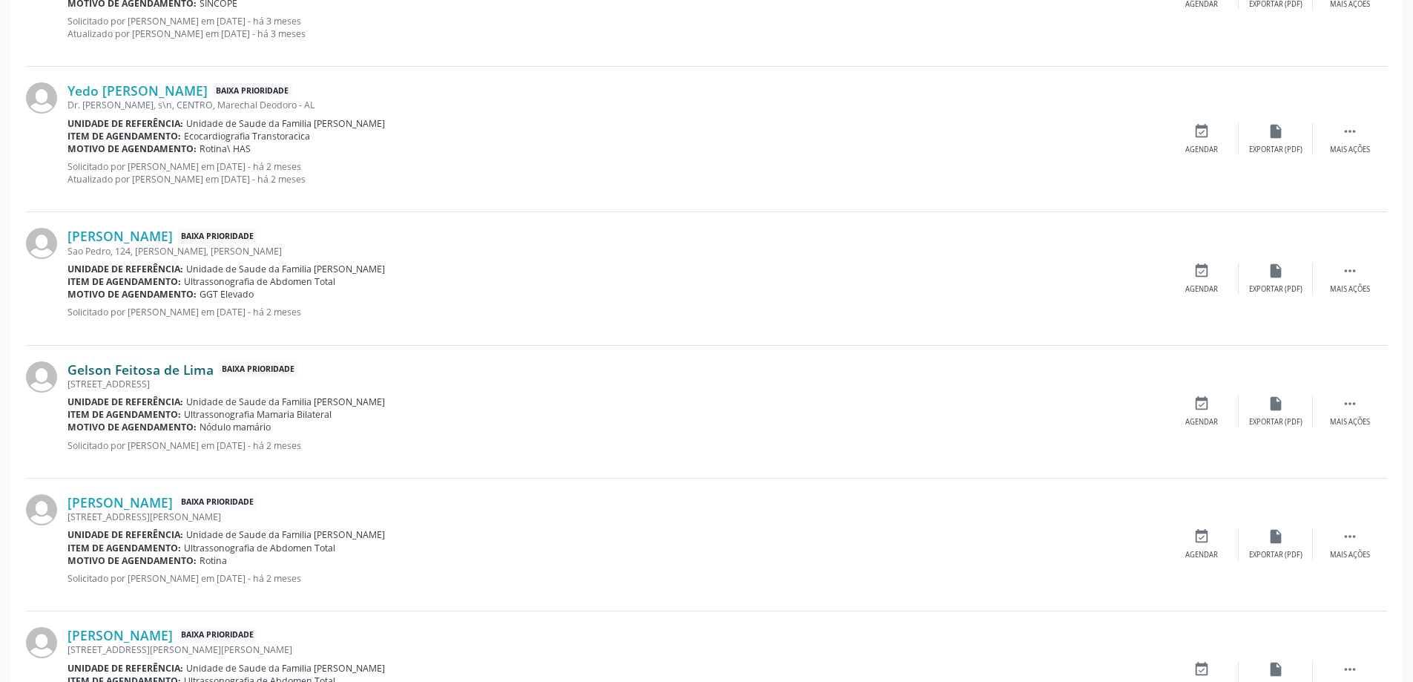
click at [160, 375] on link "Gelson Feitosa de Lima" at bounding box center [141, 369] width 146 height 16
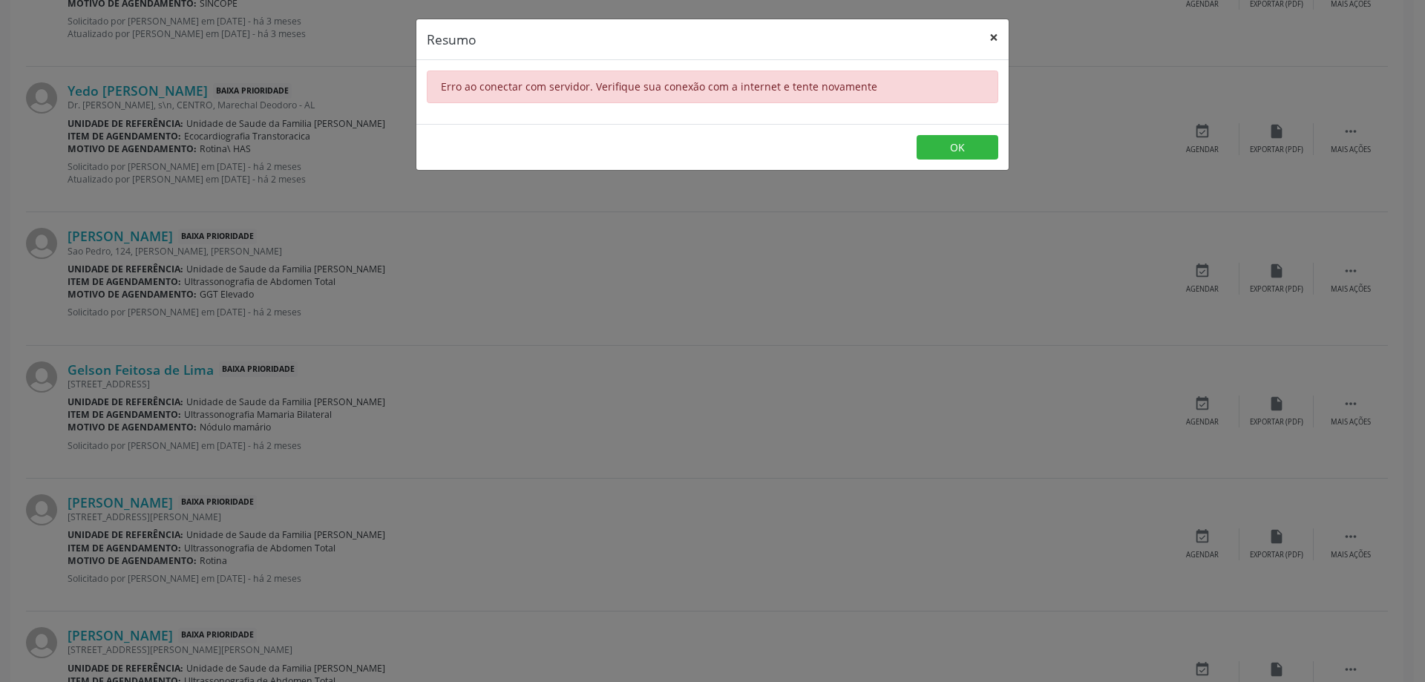
click at [991, 35] on button "×" at bounding box center [994, 37] width 30 height 36
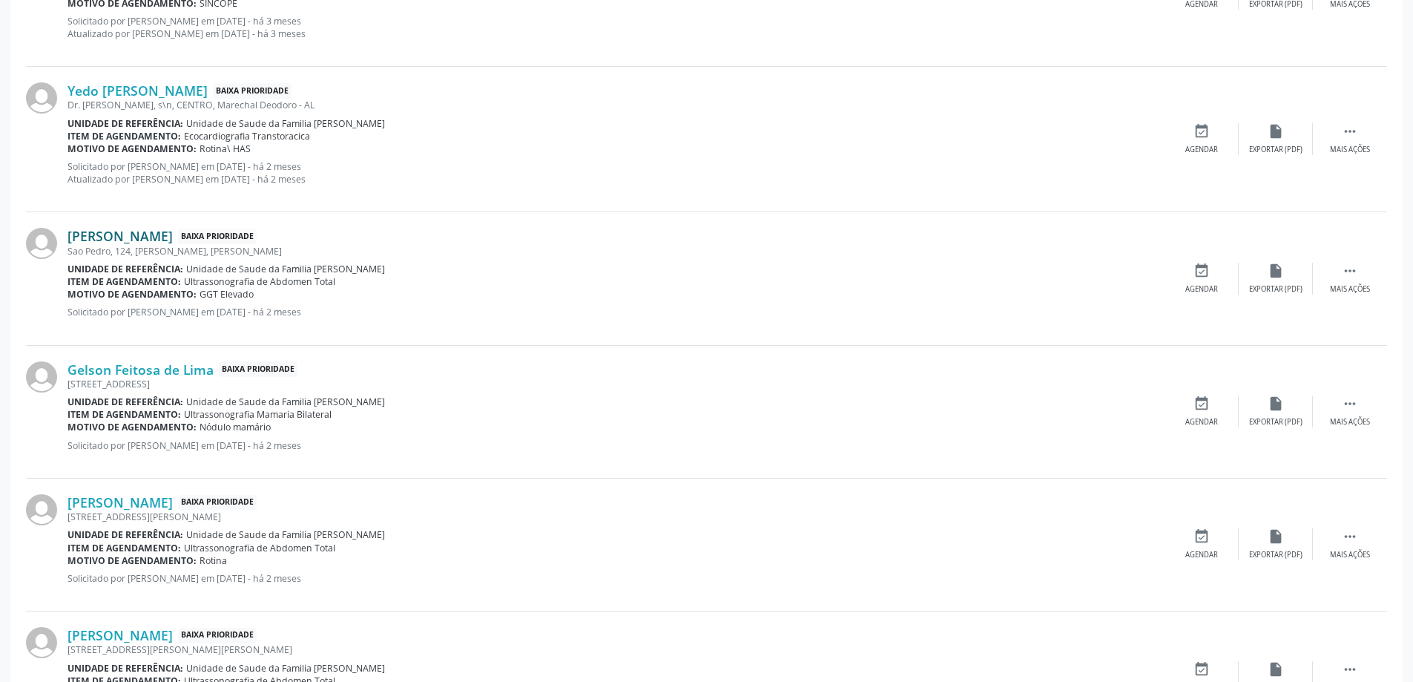
click at [148, 240] on link "[PERSON_NAME]" at bounding box center [120, 236] width 105 height 16
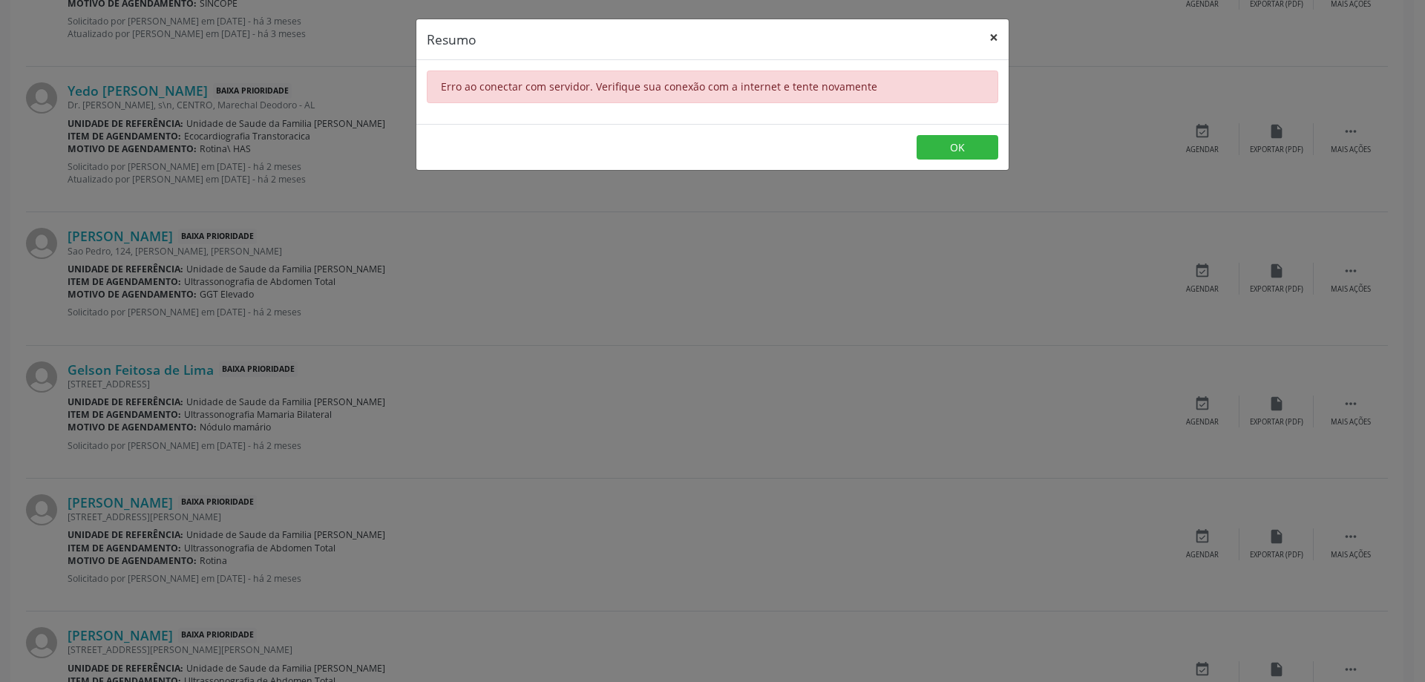
click at [991, 38] on button "×" at bounding box center [994, 37] width 30 height 36
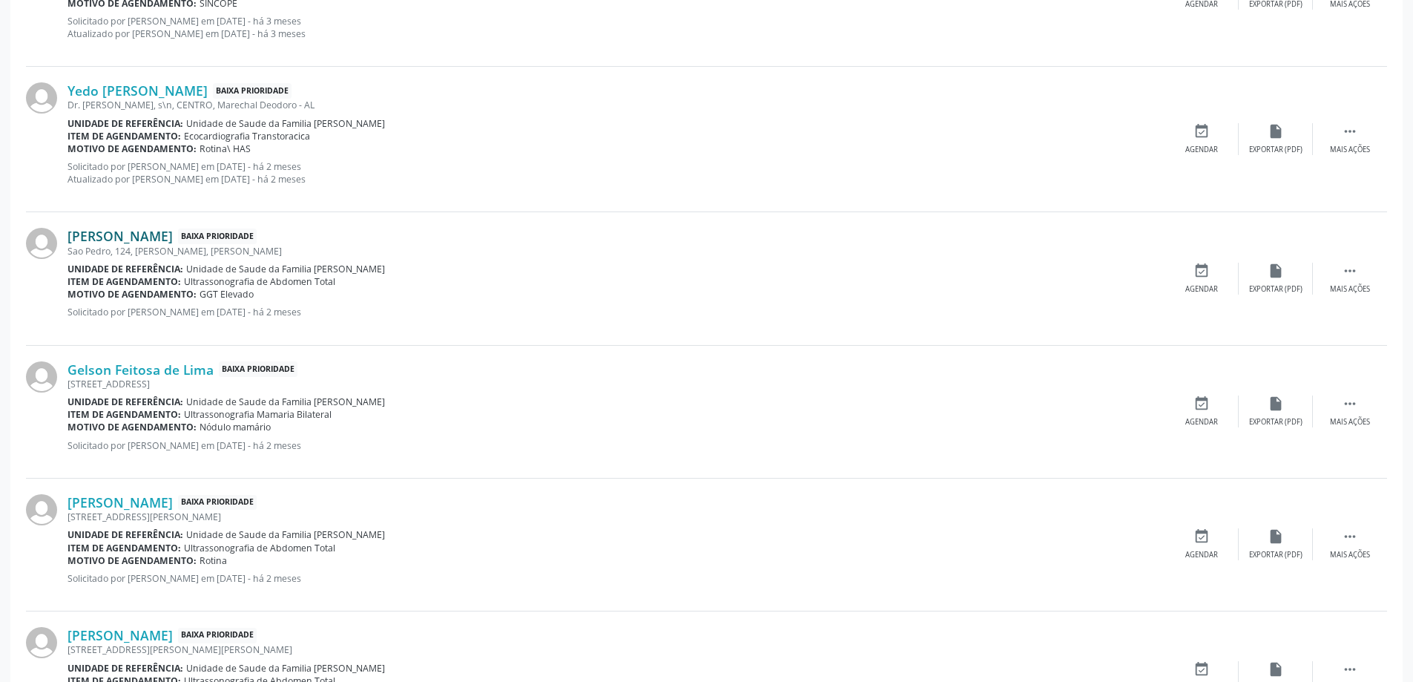
click at [149, 240] on link "[PERSON_NAME]" at bounding box center [120, 236] width 105 height 16
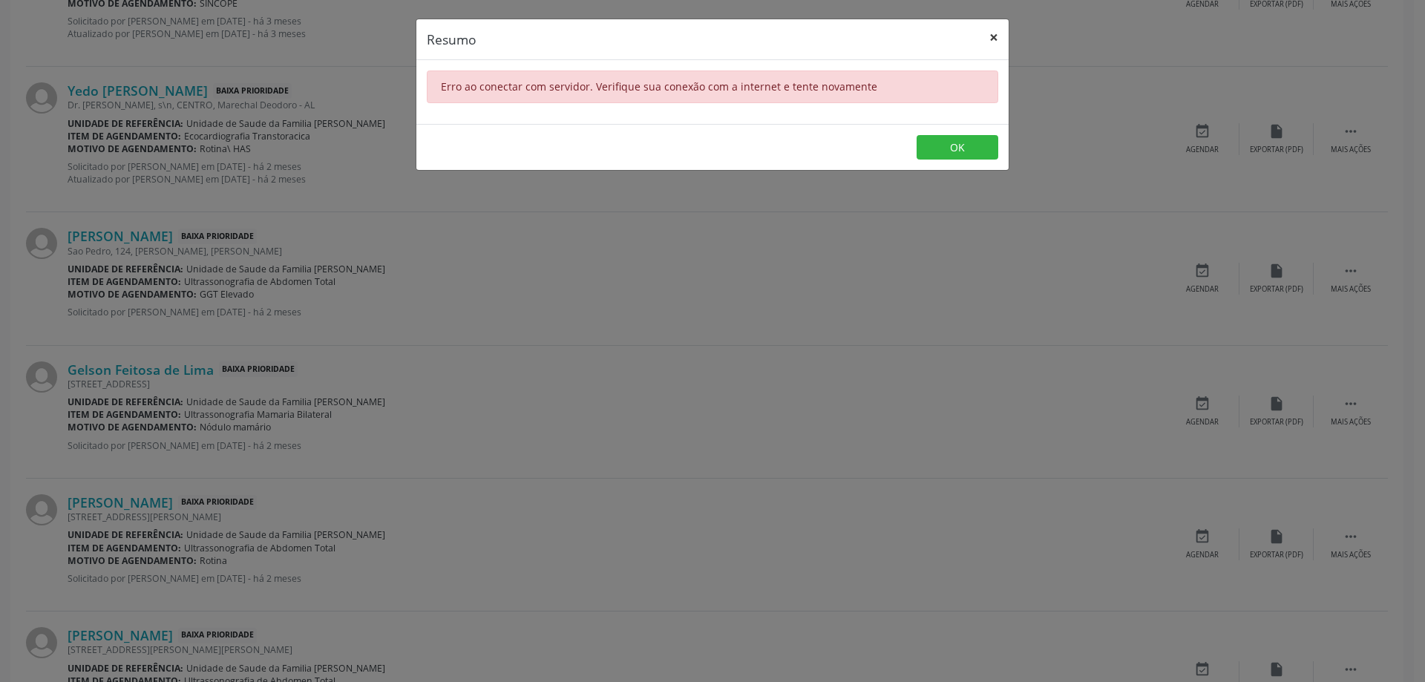
click at [996, 38] on button "×" at bounding box center [994, 37] width 30 height 36
